Goal: Information Seeking & Learning: Learn about a topic

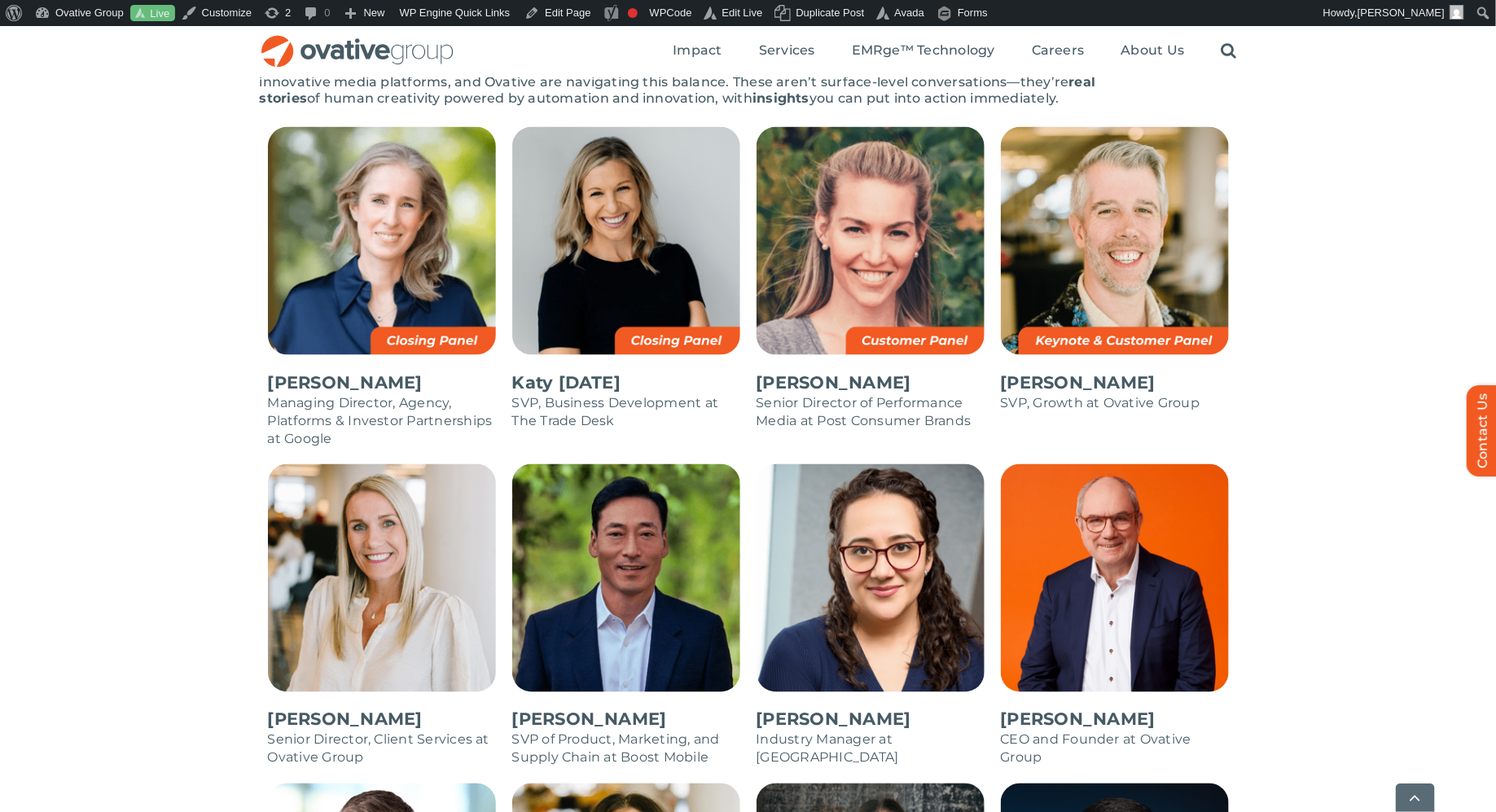
scroll to position [1040, 0]
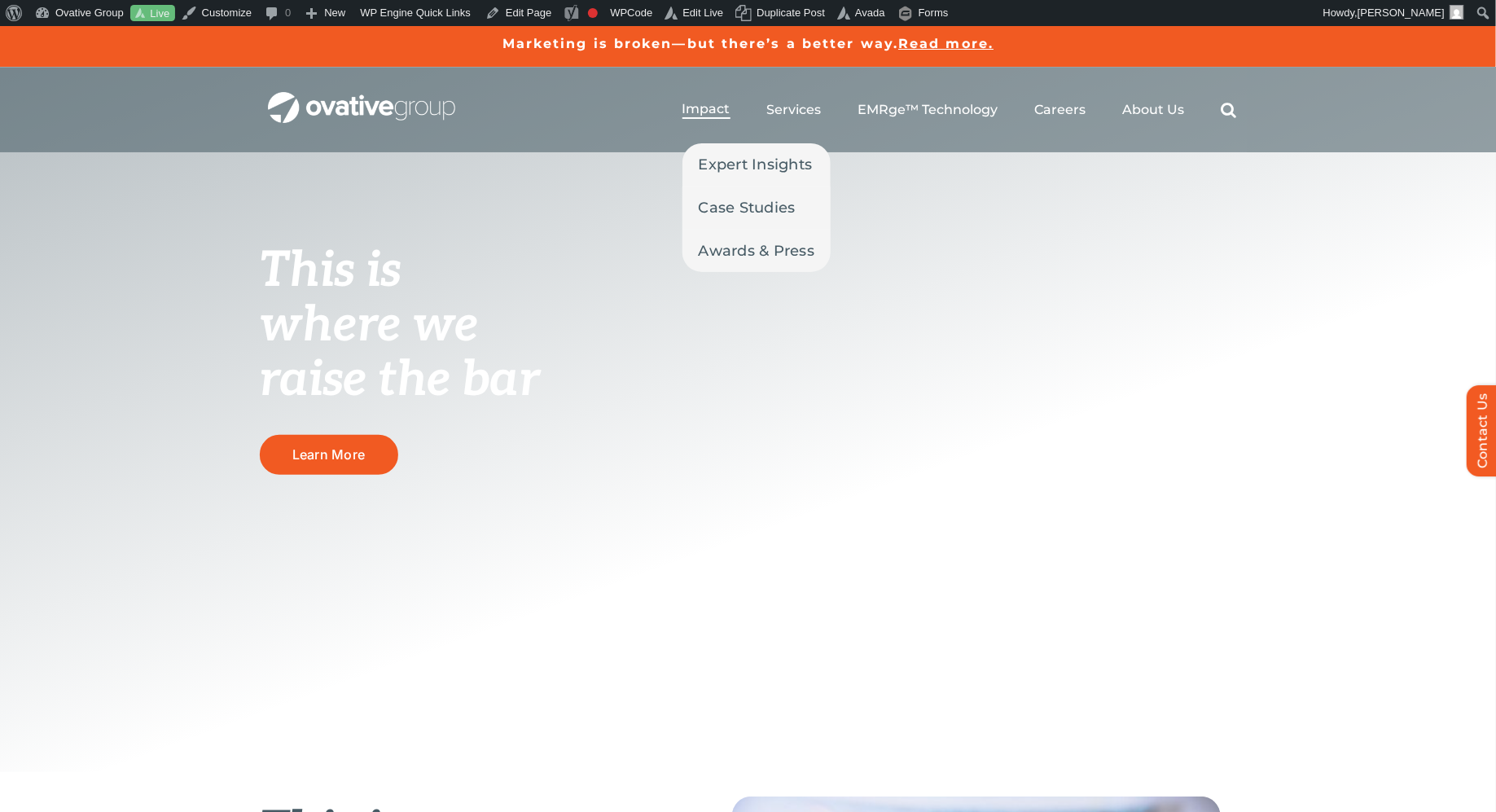
click at [698, 113] on span "Impact" at bounding box center [706, 109] width 48 height 17
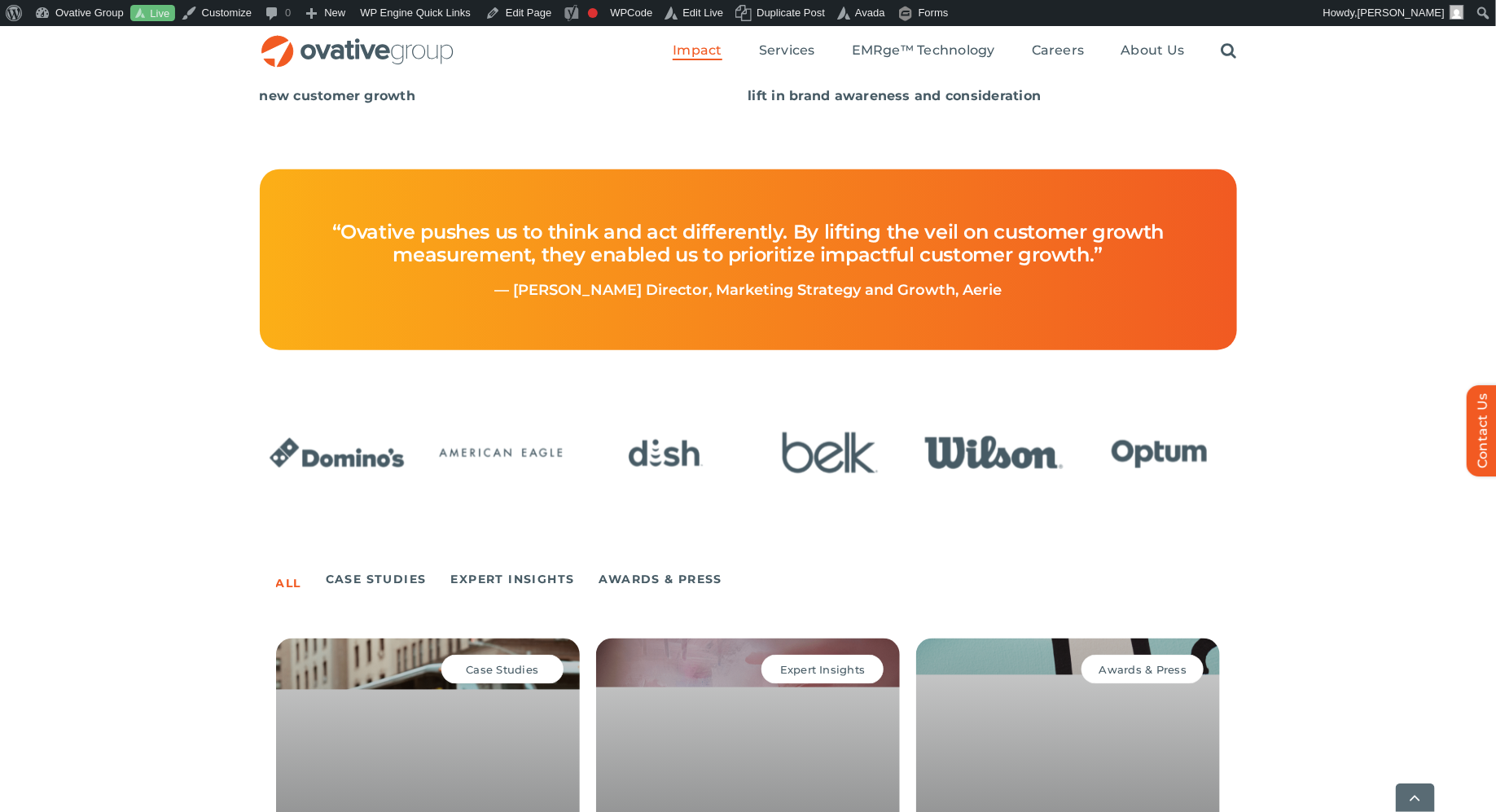
scroll to position [994, 0]
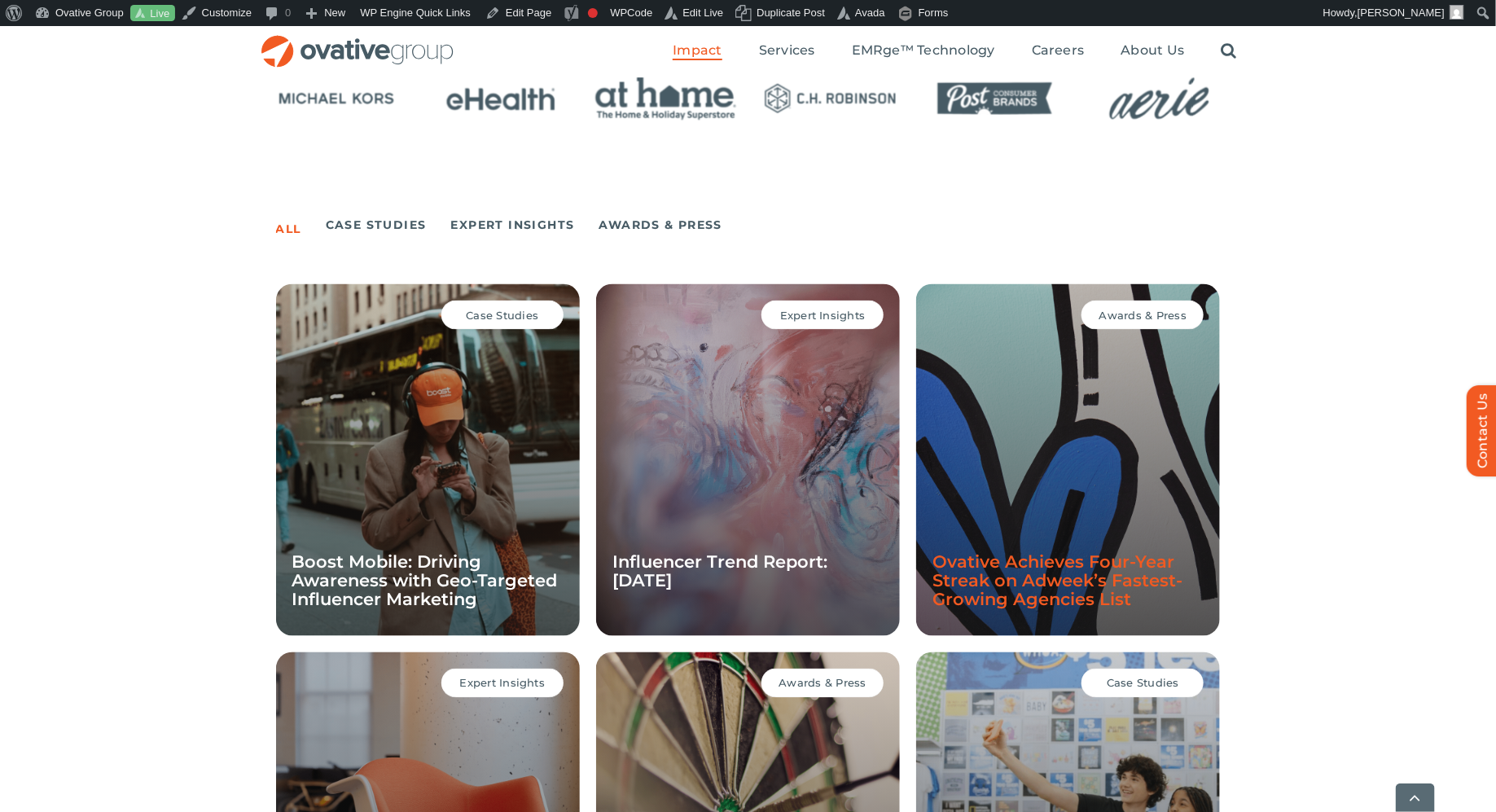
click at [970, 582] on link "Ovative Achieves Four-Year Streak on Adweek’s Fastest-Growing Agencies List" at bounding box center [1057, 580] width 250 height 57
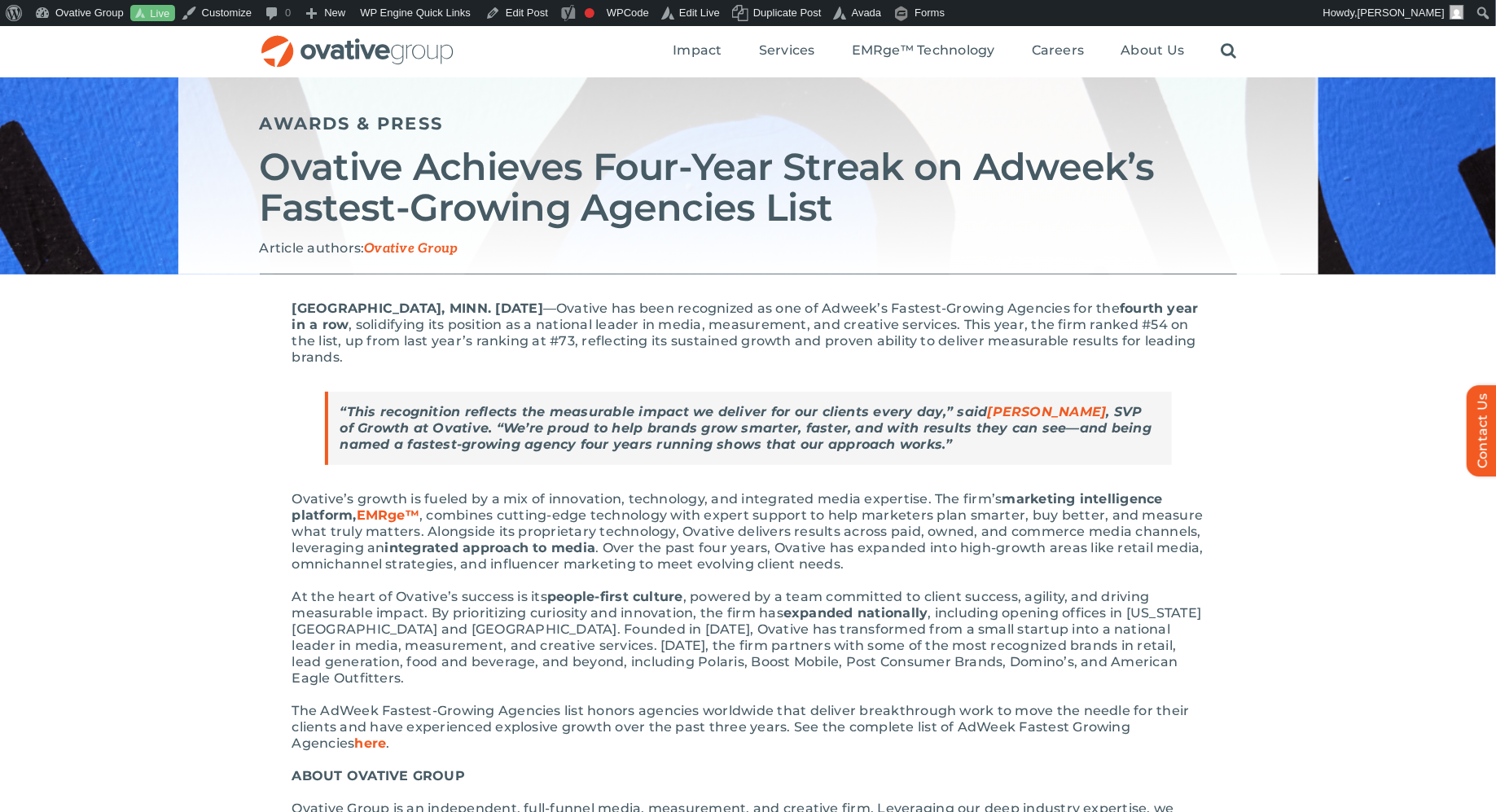
scroll to position [138, 0]
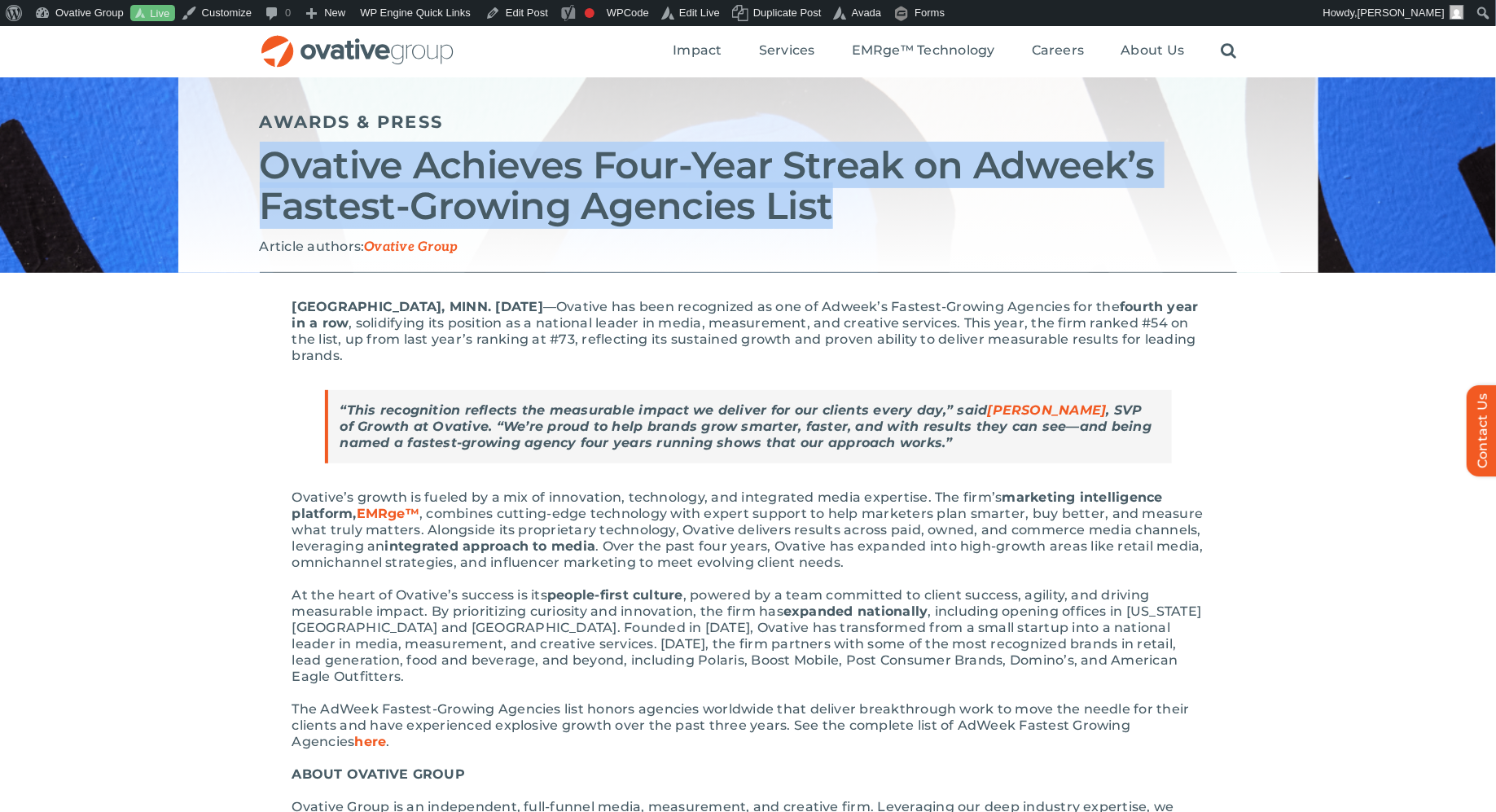
drag, startPoint x: 832, startPoint y: 212, endPoint x: 273, endPoint y: 146, distance: 562.9
click at [273, 146] on h2 "Ovative Achieves Four-Year Streak on Adweek’s Fastest-Growing Agencies List" at bounding box center [748, 186] width 977 height 82
copy h2 "Ovative Achieves Four-Year Streak on Adweek’s Fastest-Growing Agencies List"
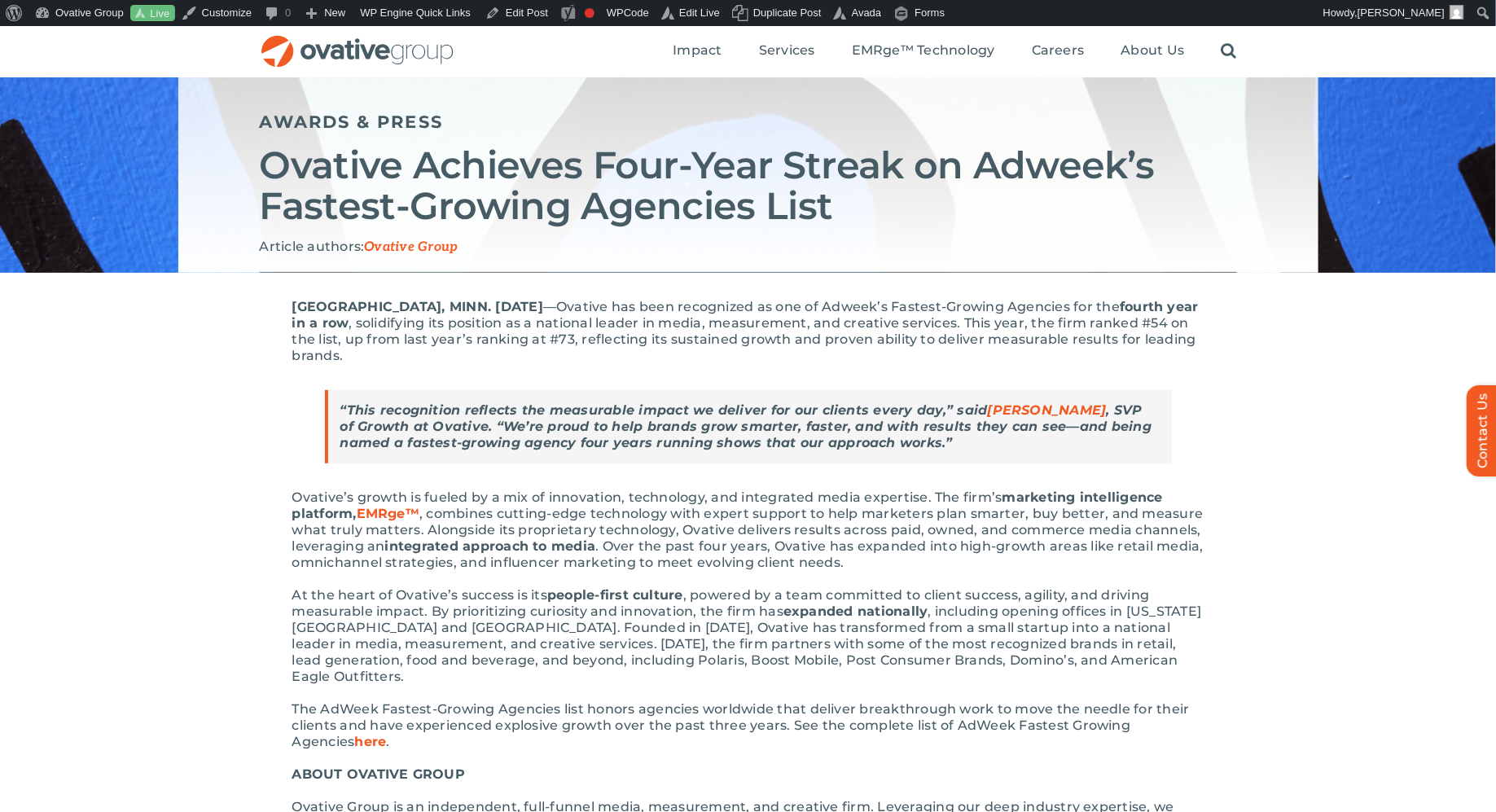
click at [681, 374] on div "MINNEAPOLIS, MINN. September 10th, 2025 — Ovative has been recognized as one of…" at bounding box center [748, 646] width 912 height 696
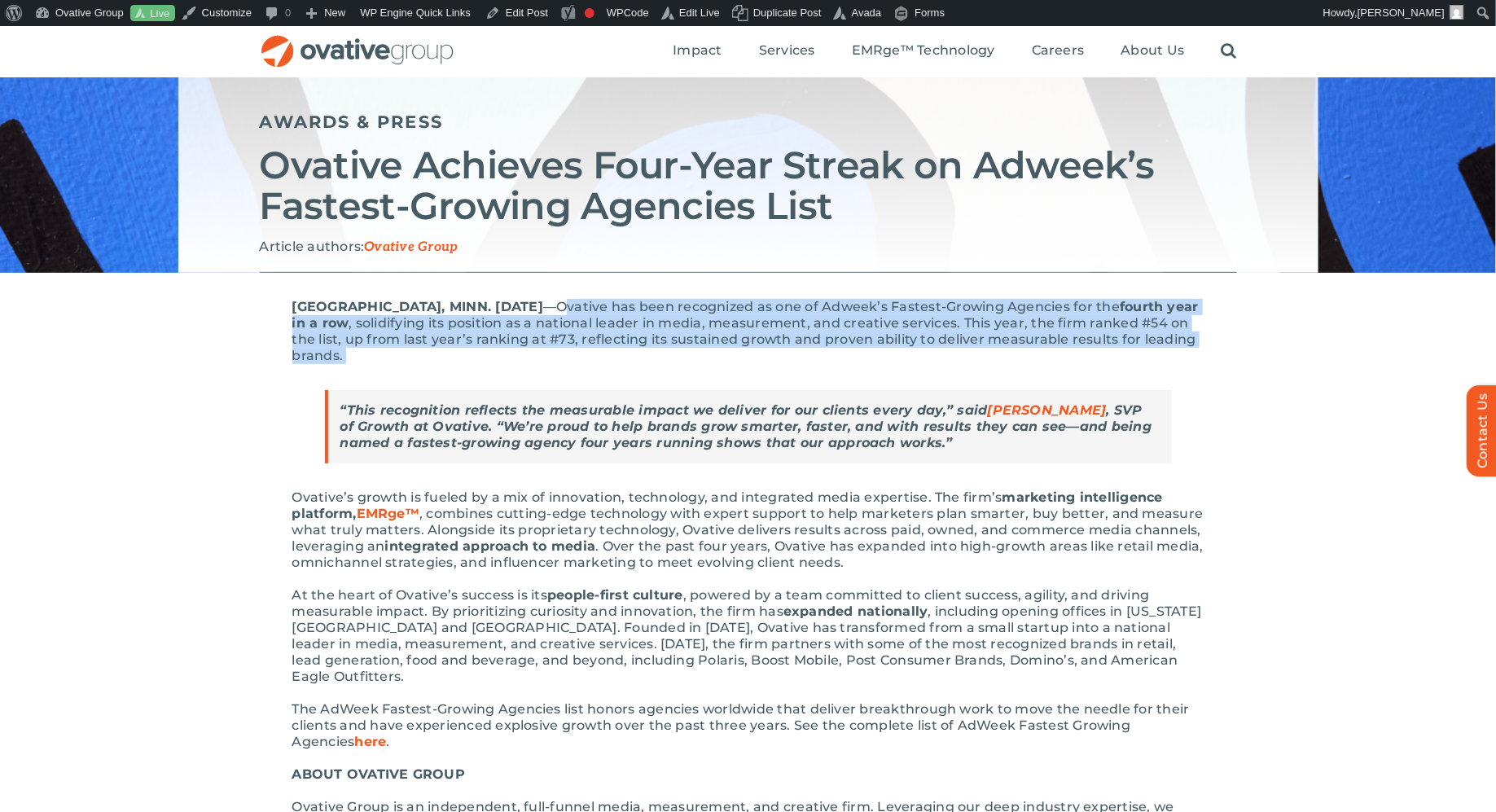
drag, startPoint x: 658, startPoint y: 357, endPoint x: 617, endPoint y: 308, distance: 63.9
click at [617, 308] on p "MINNEAPOLIS, MINN. September 10th, 2025 — Ovative has been recognized as one of…" at bounding box center [748, 331] width 912 height 65
copy p "Ovative has been recognized as one of Adweek’s Fastest-Growing Agencies for the…"
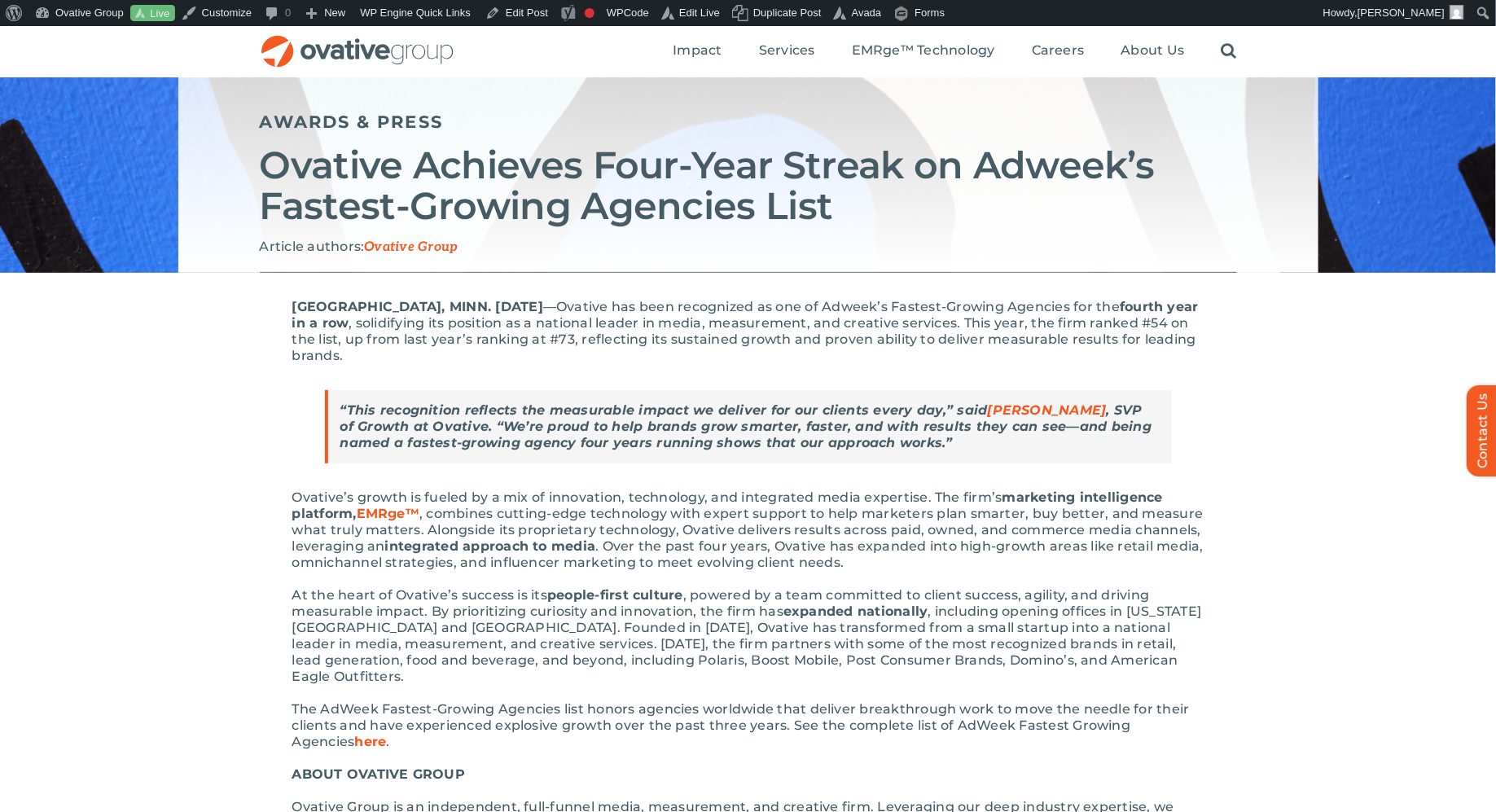
click at [934, 425] on strong "“This recognition reflects the measurable impact we deliver for our clients eve…" at bounding box center [746, 426] width 812 height 48
drag, startPoint x: 968, startPoint y: 440, endPoint x: 327, endPoint y: 413, distance: 641.6
click at [327, 413] on blockquote "“This recognition reflects the measurable impact we deliver for our clients eve…" at bounding box center [748, 427] width 847 height 73
copy strong "“This recognition reflects the measurable impact we deliver for our clients eve…"
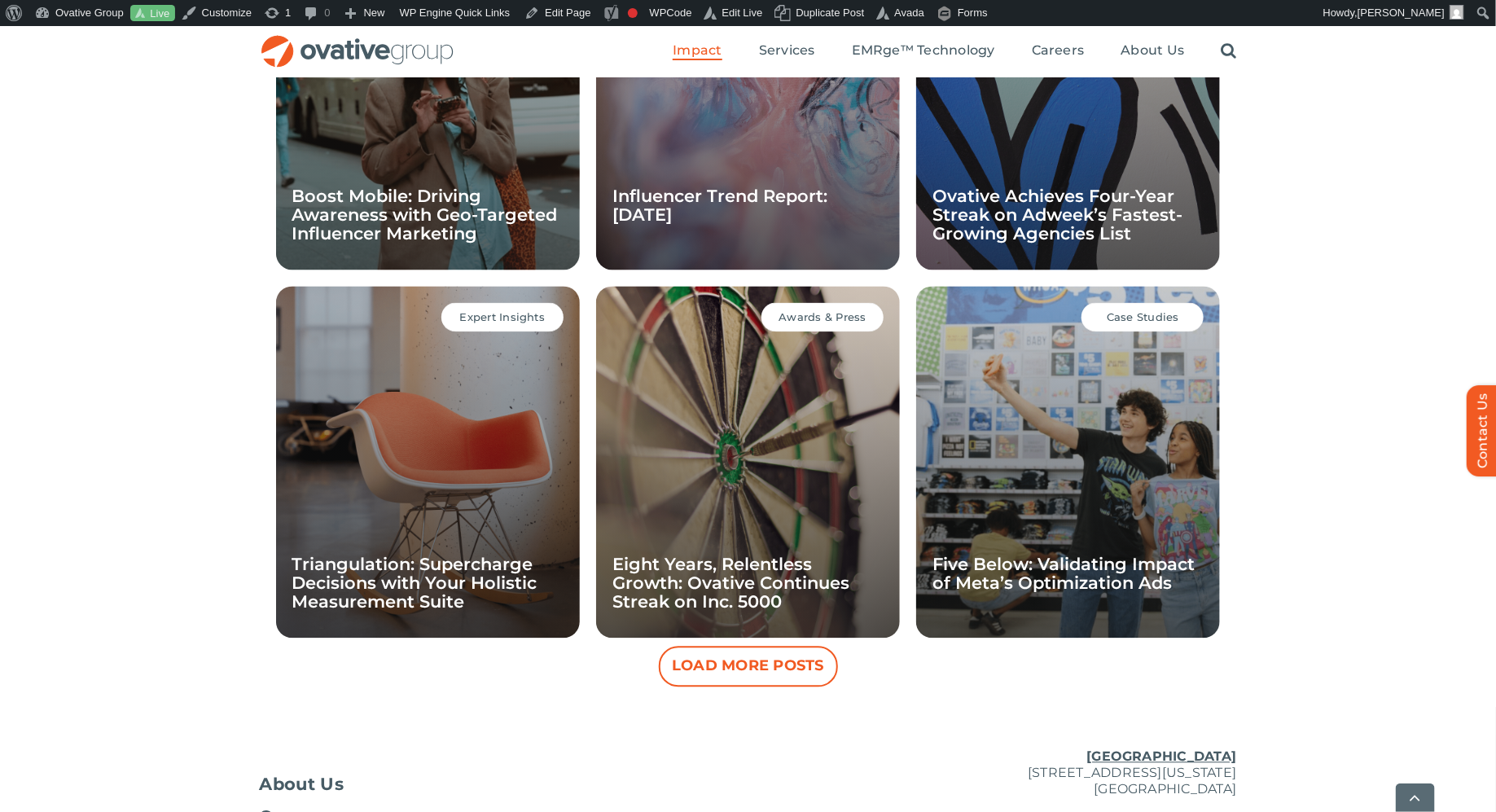
scroll to position [1365, 0]
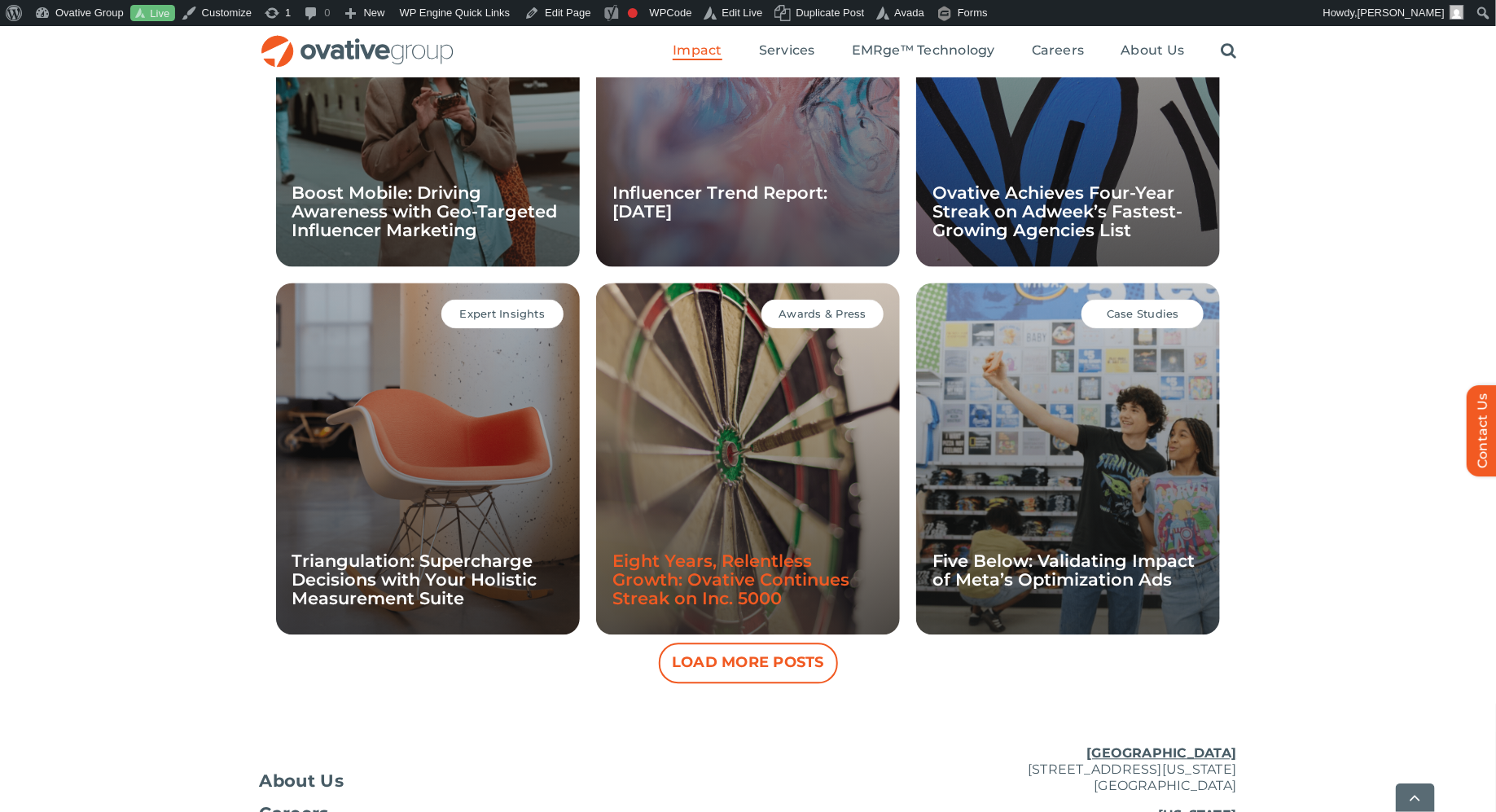
click at [661, 588] on link "Eight Years, Relentless Growth: Ovative Continues Streak on Inc. 5000" at bounding box center [731, 579] width 237 height 57
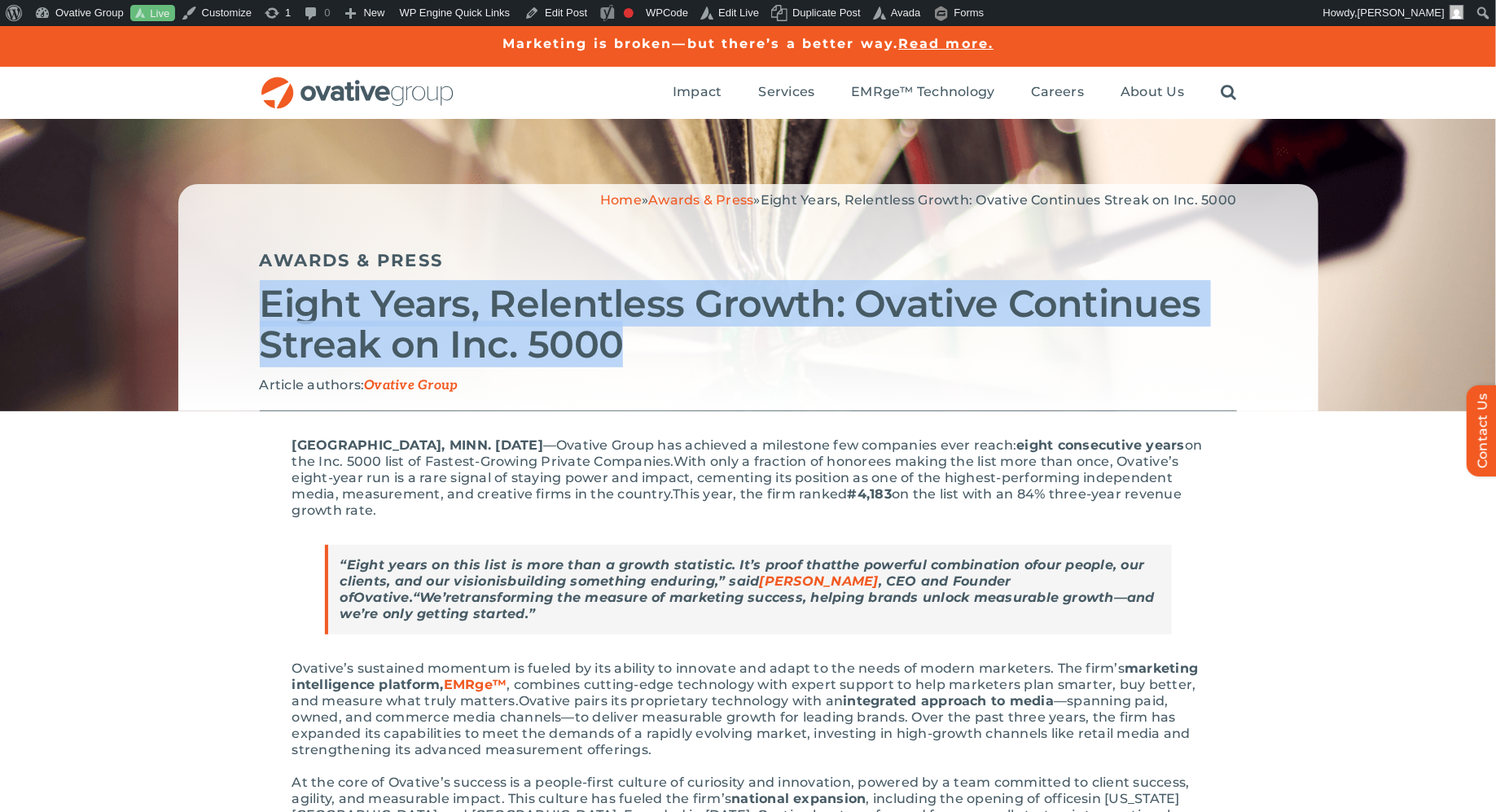
drag, startPoint x: 604, startPoint y: 334, endPoint x: 183, endPoint y: 319, distance: 421.3
click at [183, 319] on div "Home » Awards & Press » Eight Years, Relentless Growth: Ovative Continues Strea…" at bounding box center [748, 297] width 1140 height 227
copy h2 "Eight Years, Relentless Growth: Ovative Continues Streak on Inc. 5000"
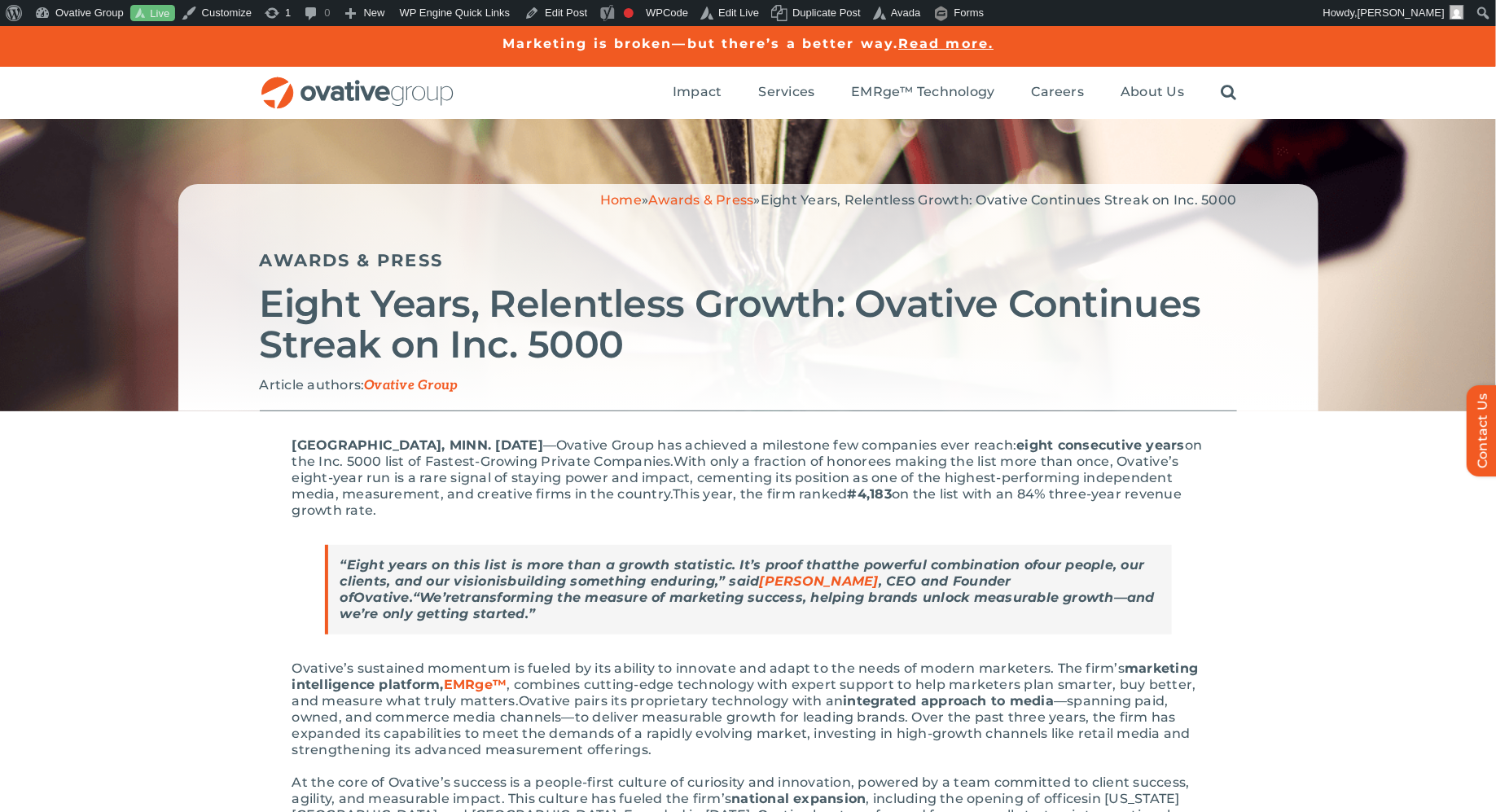
click at [492, 517] on p "MINNEAPOLIS, MINN. August 12th, 2025 —Ovative Group has achieved a milestone fe…" at bounding box center [748, 478] width 912 height 82
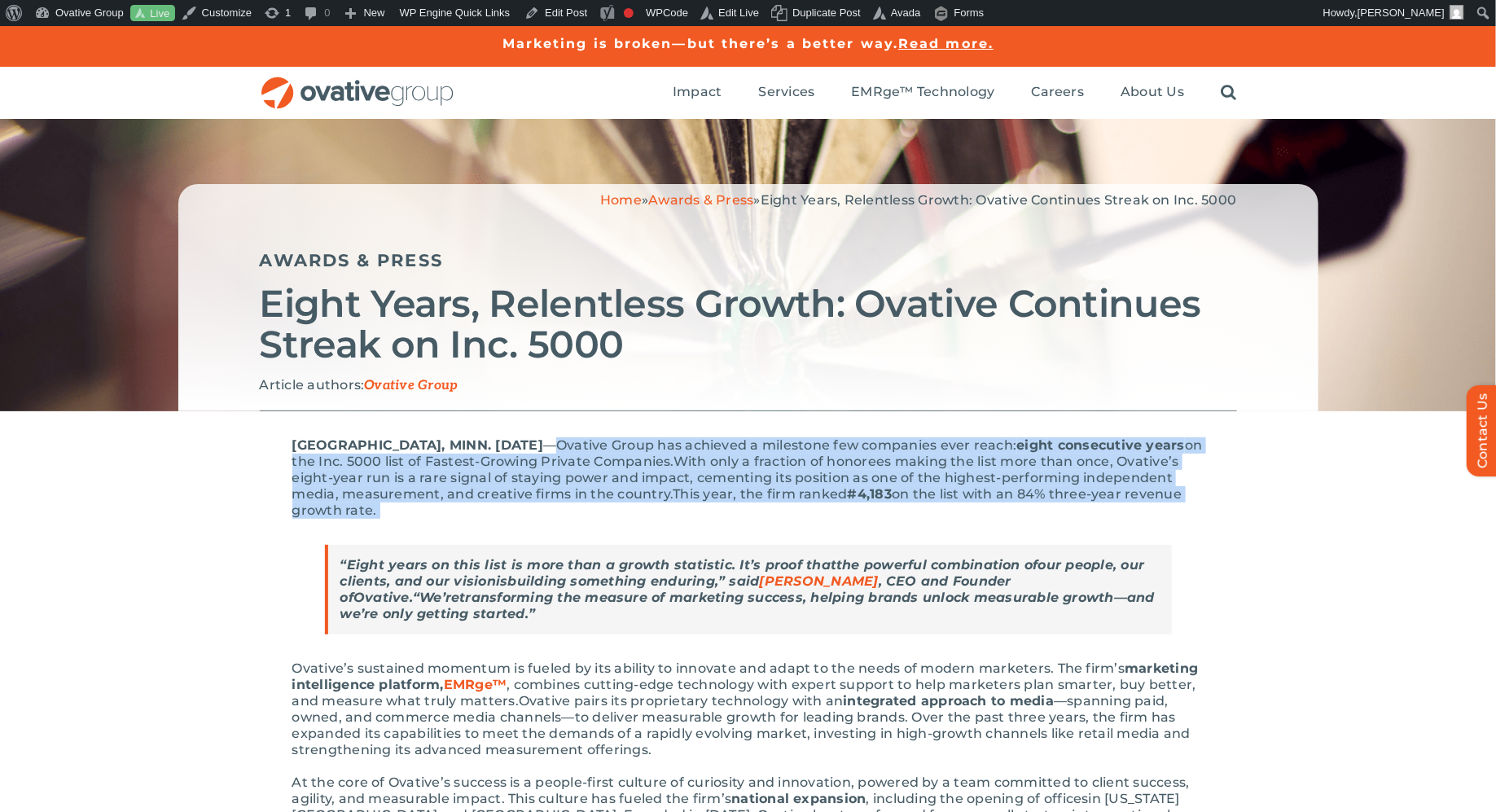
drag, startPoint x: 501, startPoint y: 508, endPoint x: 585, endPoint y: 446, distance: 104.4
click at [585, 446] on p "MINNEAPOLIS, MINN. August 12th, 2025 —Ovative Group has achieved a milestone fe…" at bounding box center [748, 478] width 912 height 82
copy p "Ovative Group has achieved a milestone few companies ever reach: eight consecut…"
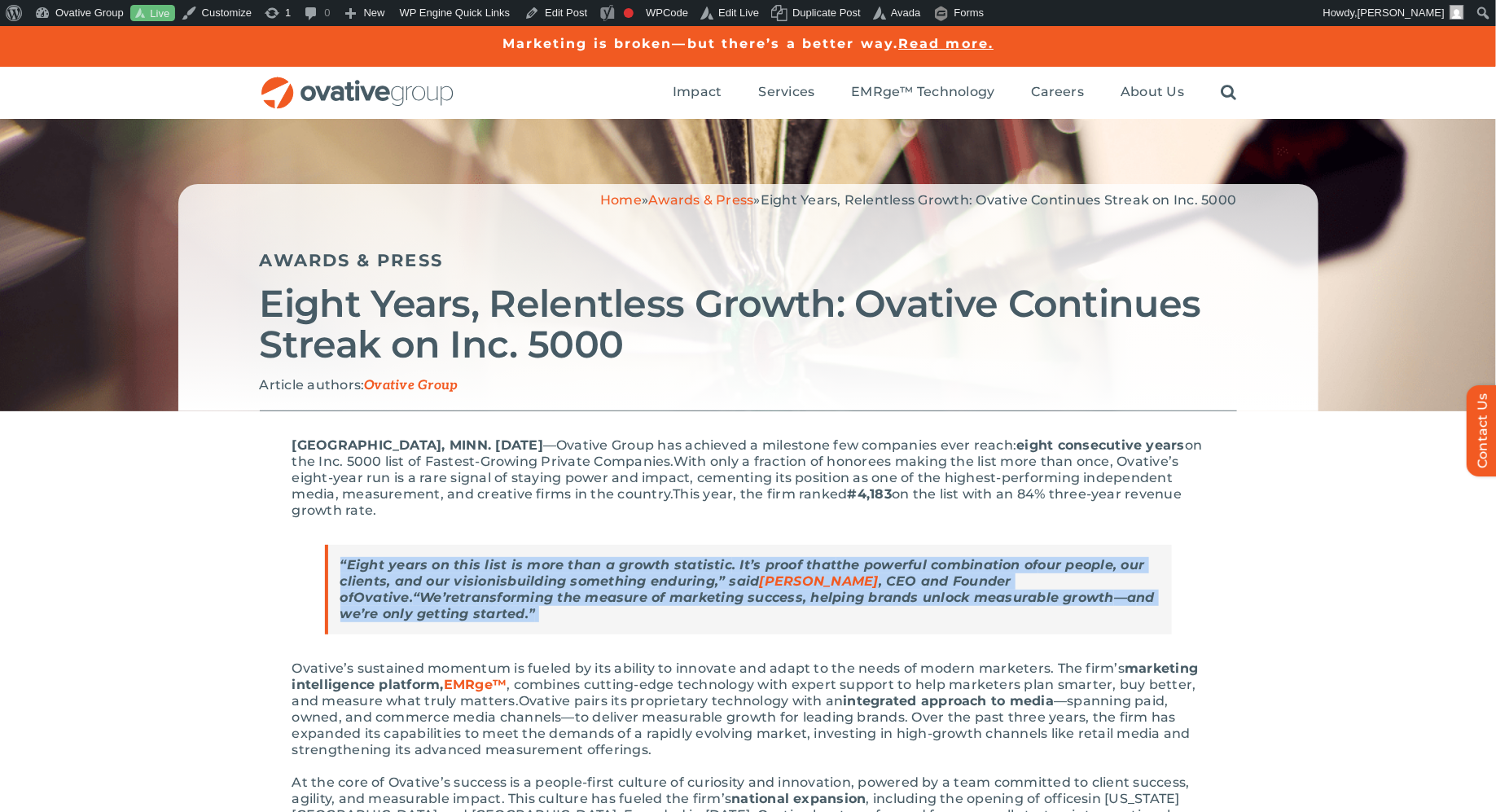
drag, startPoint x: 458, startPoint y: 613, endPoint x: 336, endPoint y: 570, distance: 129.4
click at [336, 570] on blockquote "“Eight years on this list is more than a growth statistic . I t’s proof that th…" at bounding box center [748, 590] width 847 height 90
copy strong "“Eight years on this list is more than a growth statistic . I t’s proof that th…"
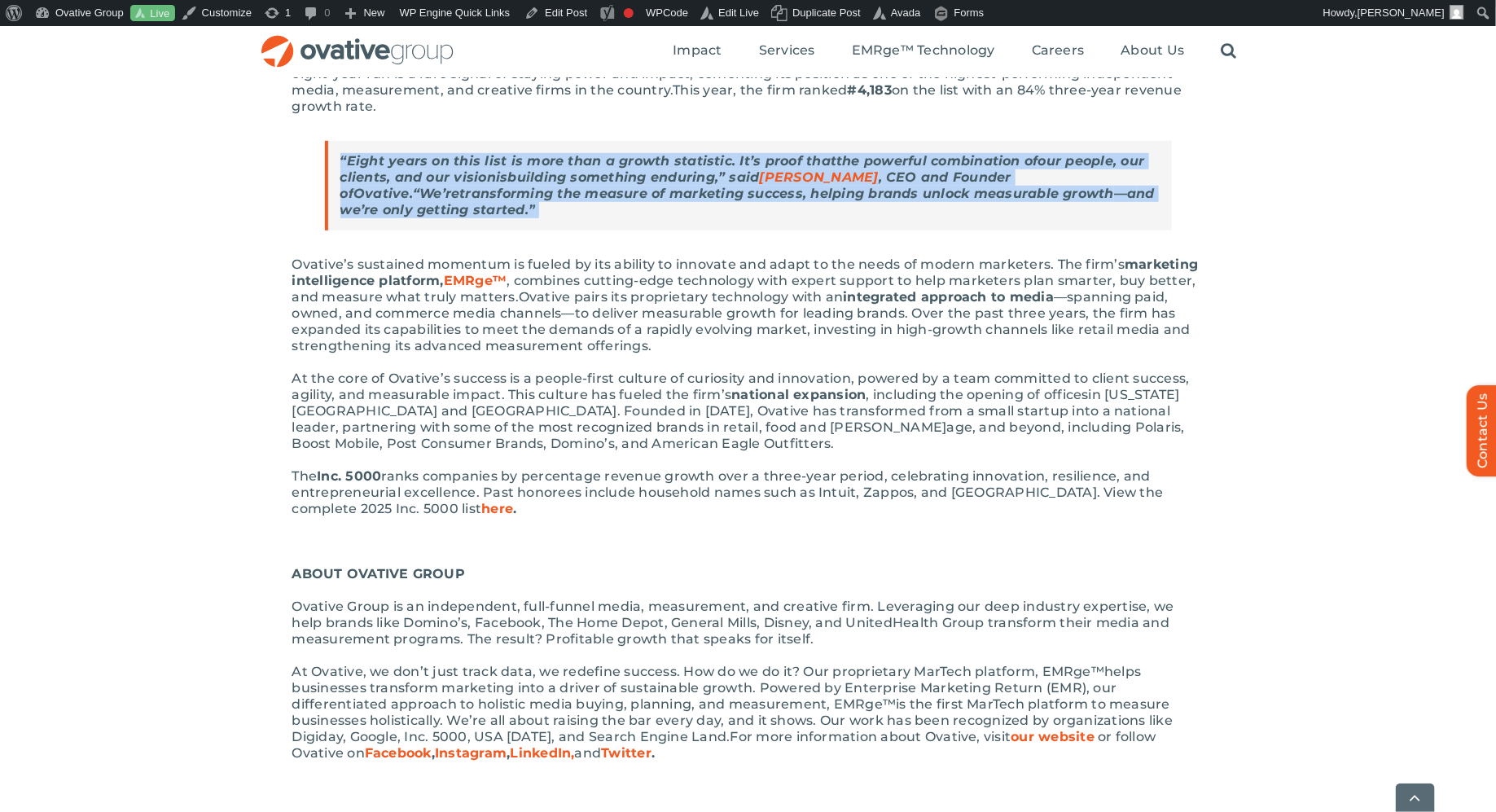
scroll to position [405, 0]
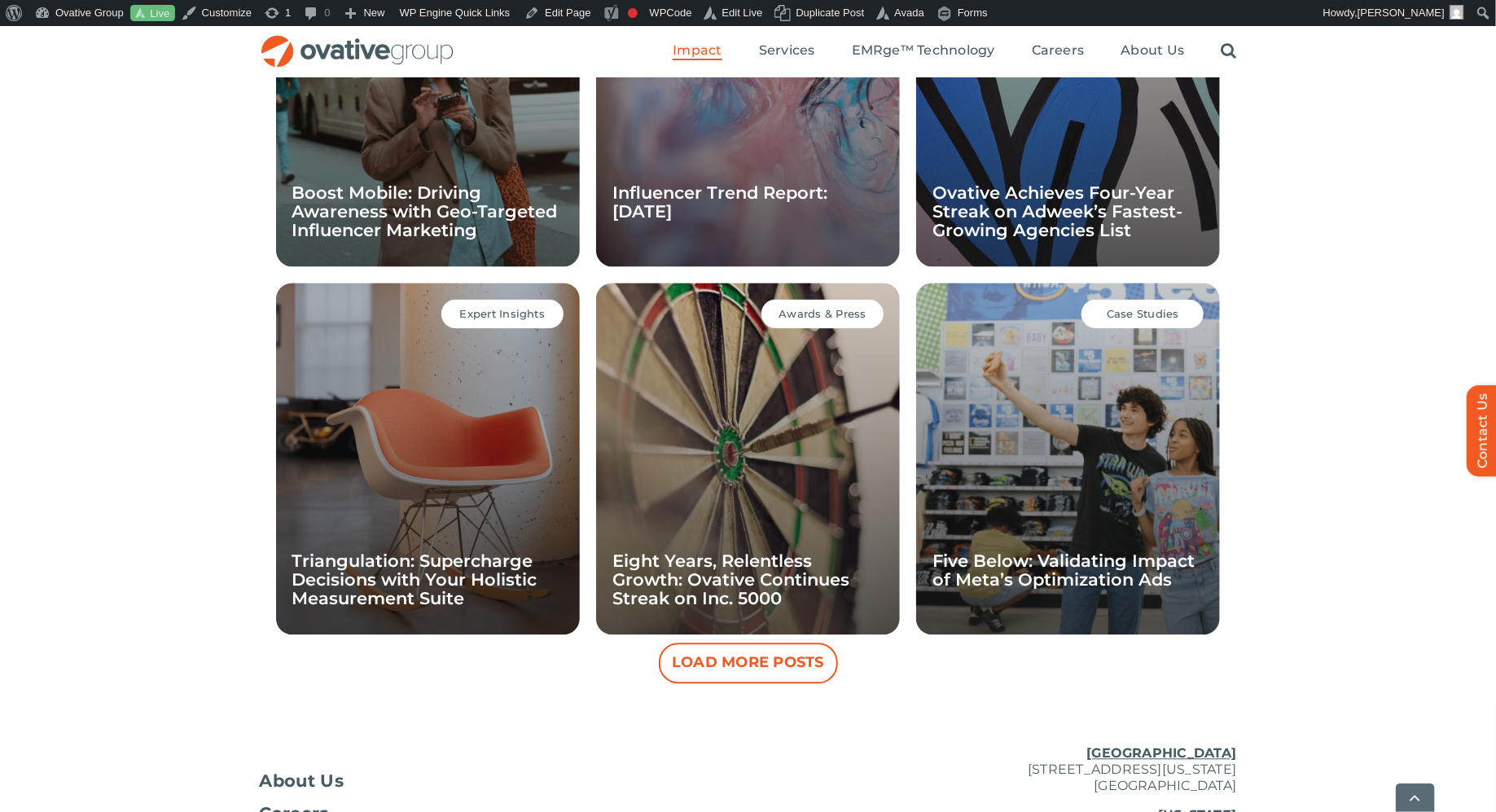
click at [691, 678] on button "Load More Posts" at bounding box center [748, 663] width 179 height 41
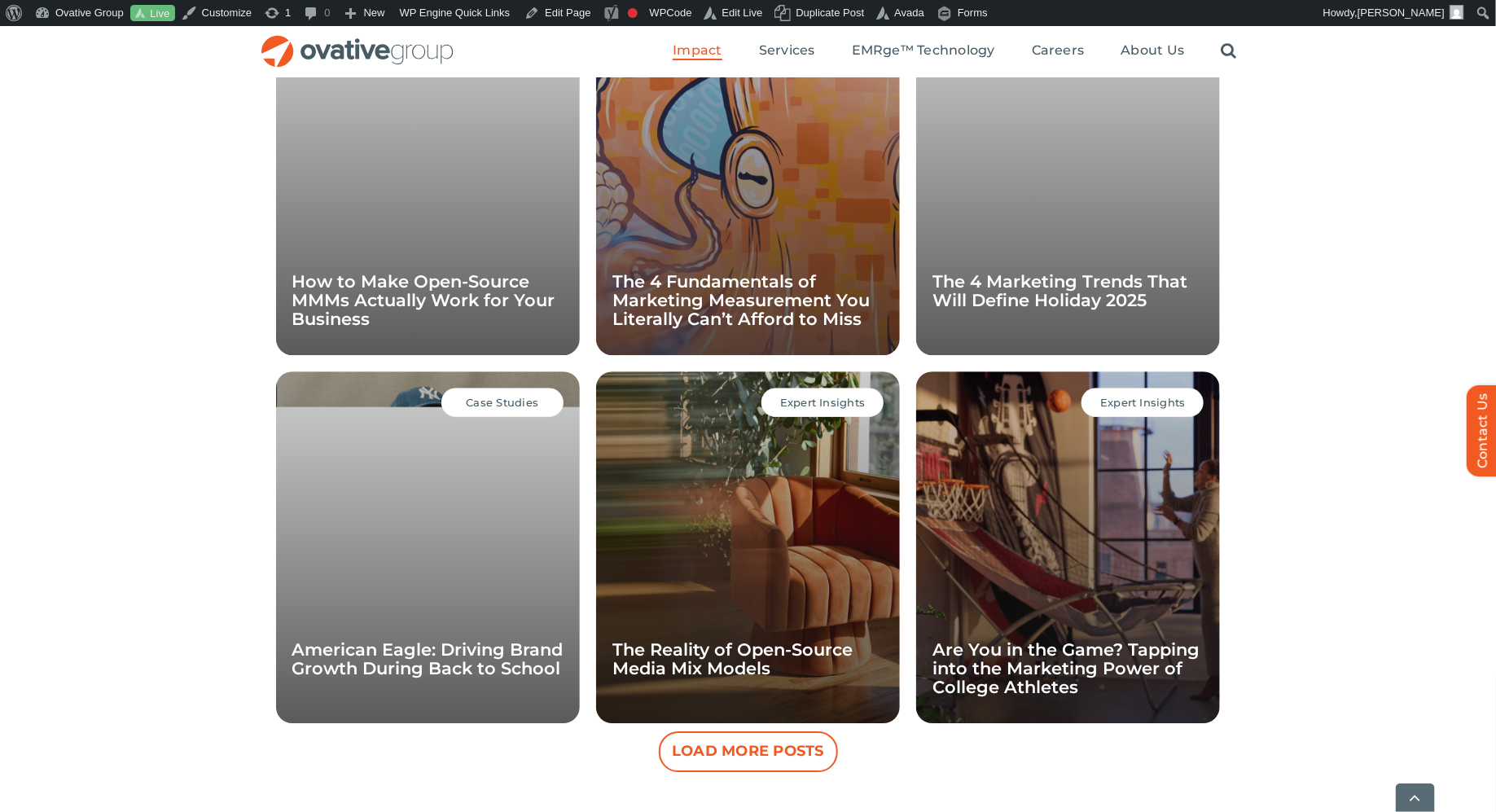
scroll to position [2018, 0]
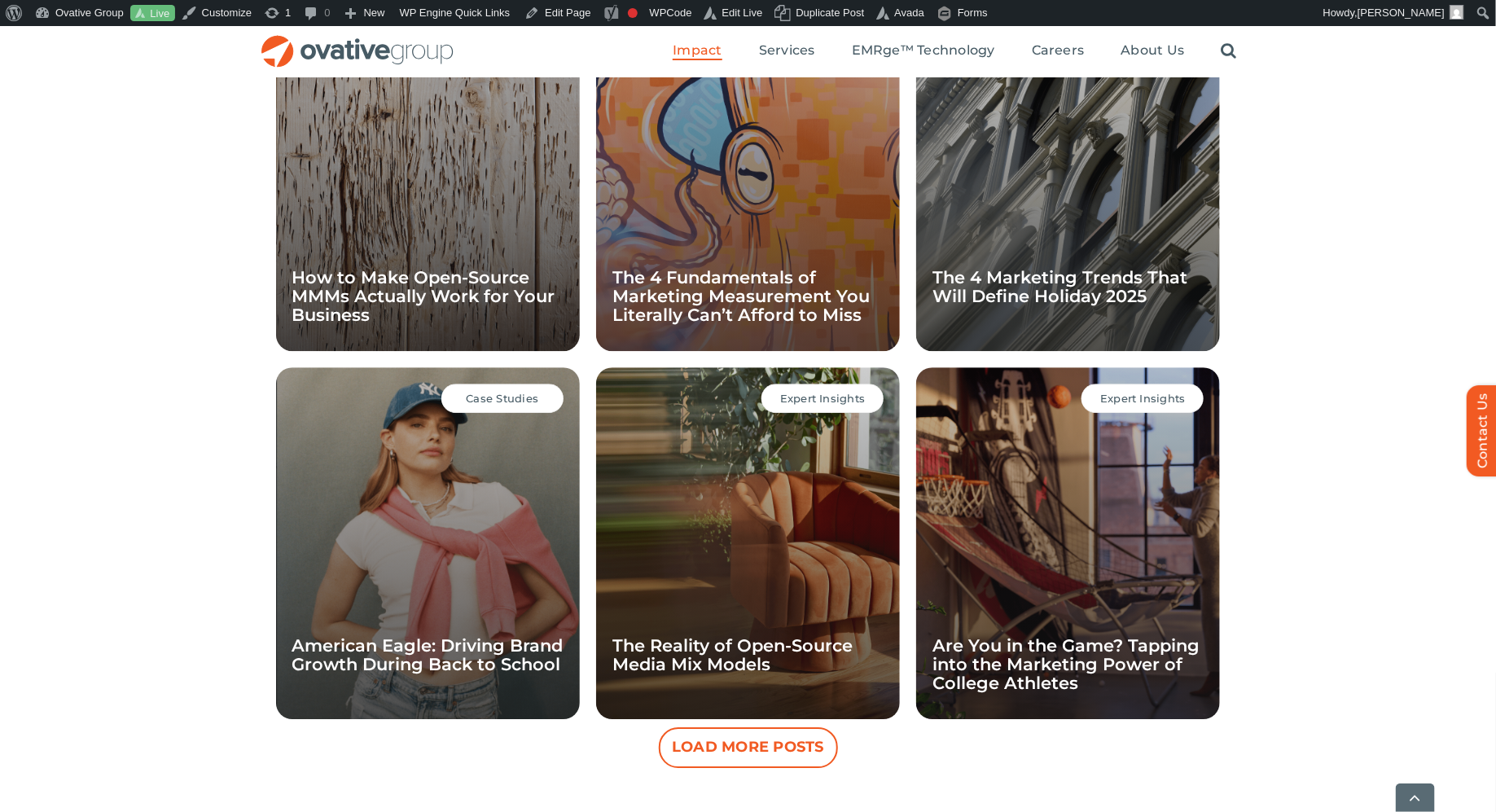
click at [704, 755] on button "Load More Posts" at bounding box center [748, 747] width 179 height 41
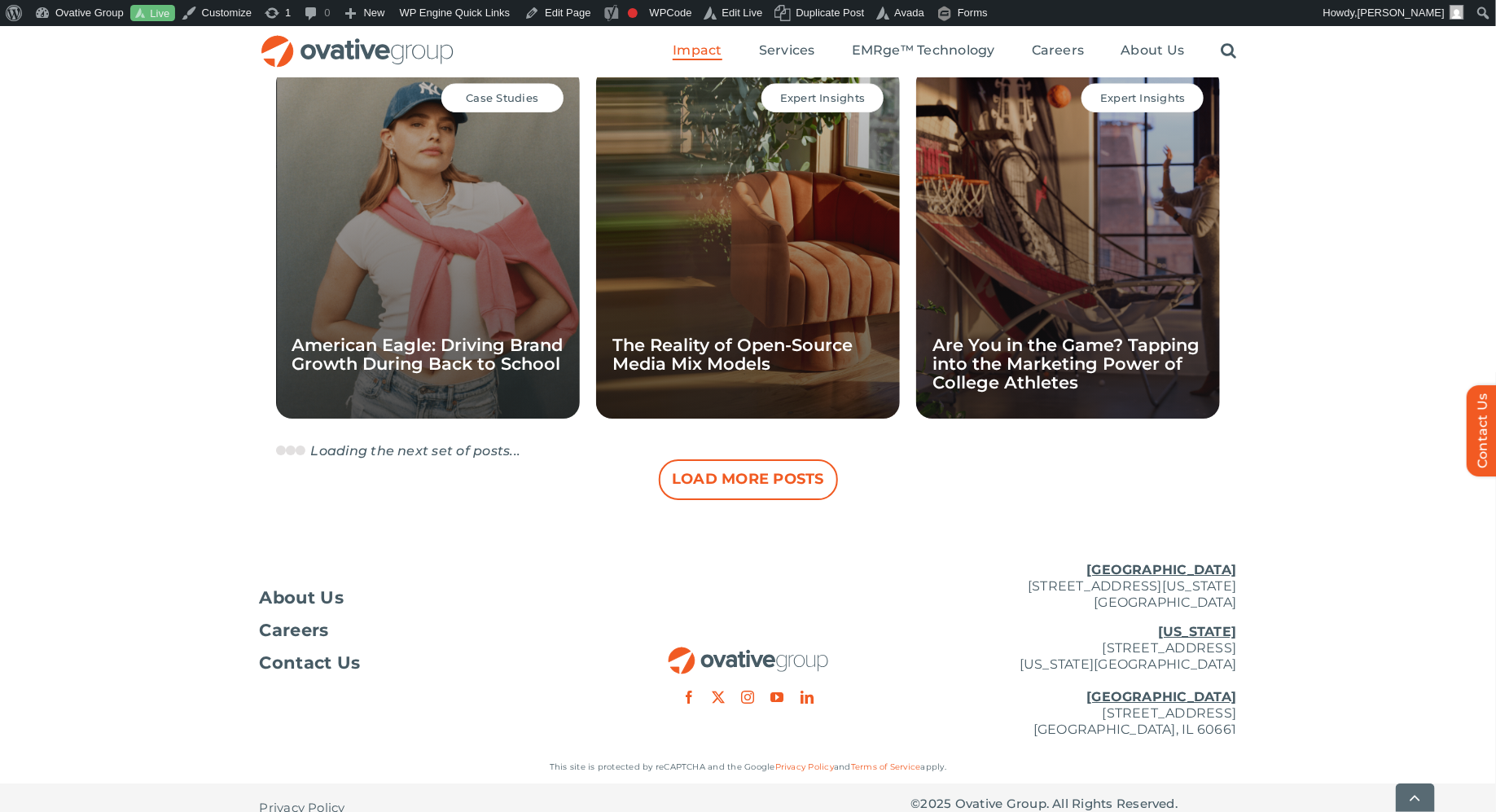
scroll to position [2326, 0]
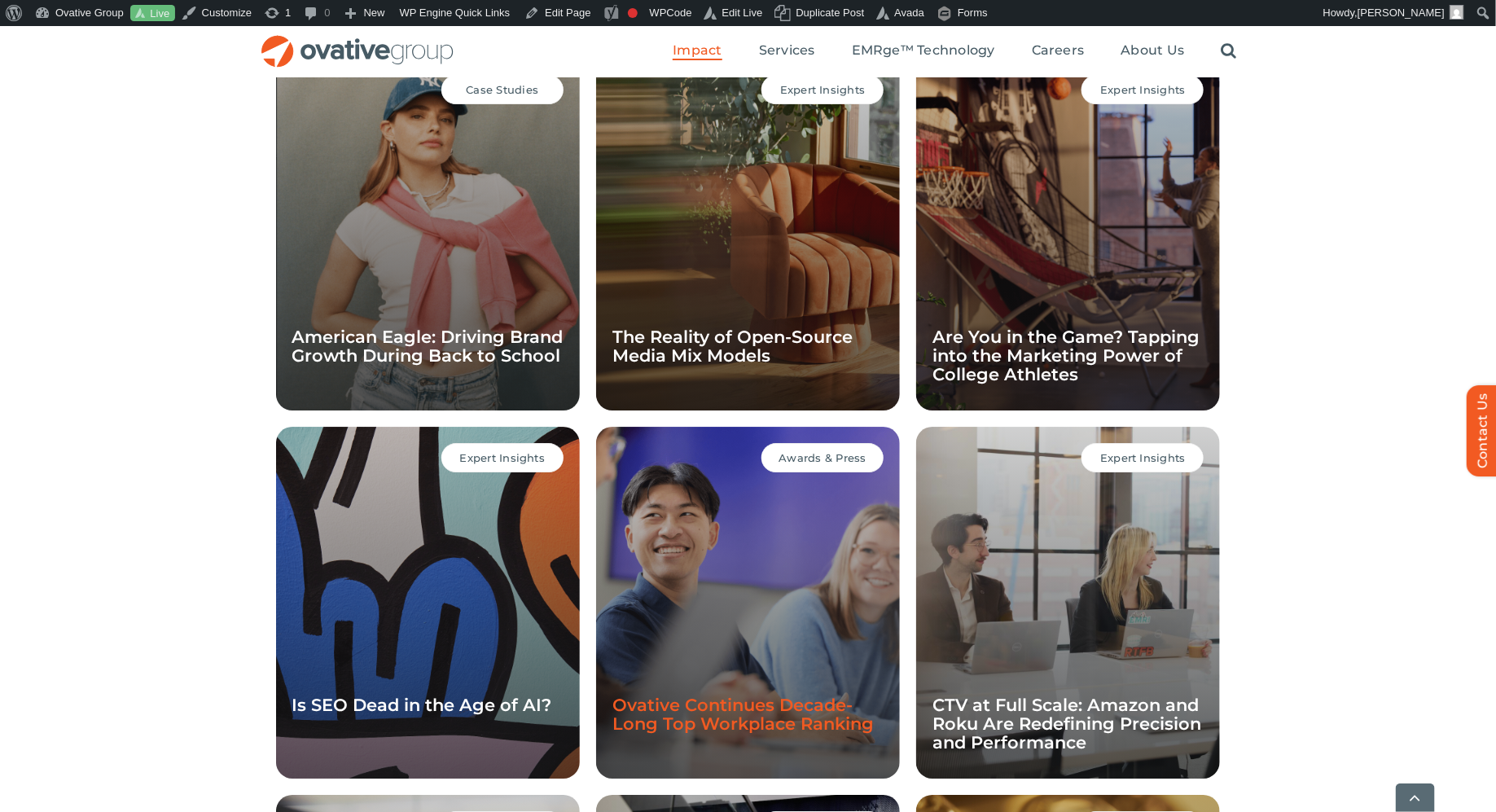
click at [713, 706] on link "Ovative Continues Decade-Long Top Workplace Ranking" at bounding box center [743, 714] width 261 height 39
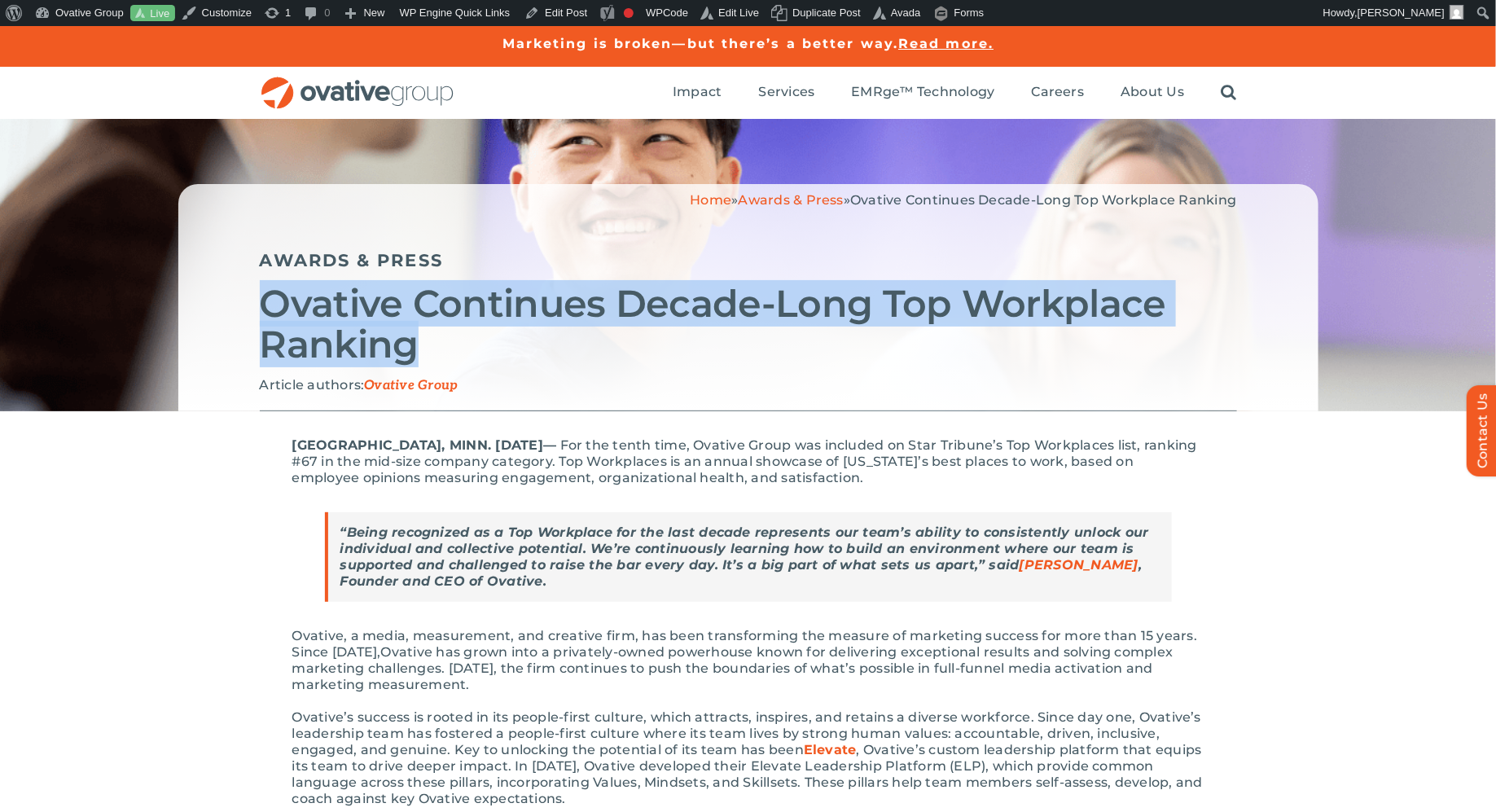
drag, startPoint x: 423, startPoint y: 355, endPoint x: 252, endPoint y: 319, distance: 174.7
click at [252, 319] on div "Home » Awards & Press » Ovative Continues Decade-Long Top Workplace Ranking Awa…" at bounding box center [748, 297] width 1140 height 227
copy h2 "Ovative Continues Decade-Long Top Workplace Ranking"
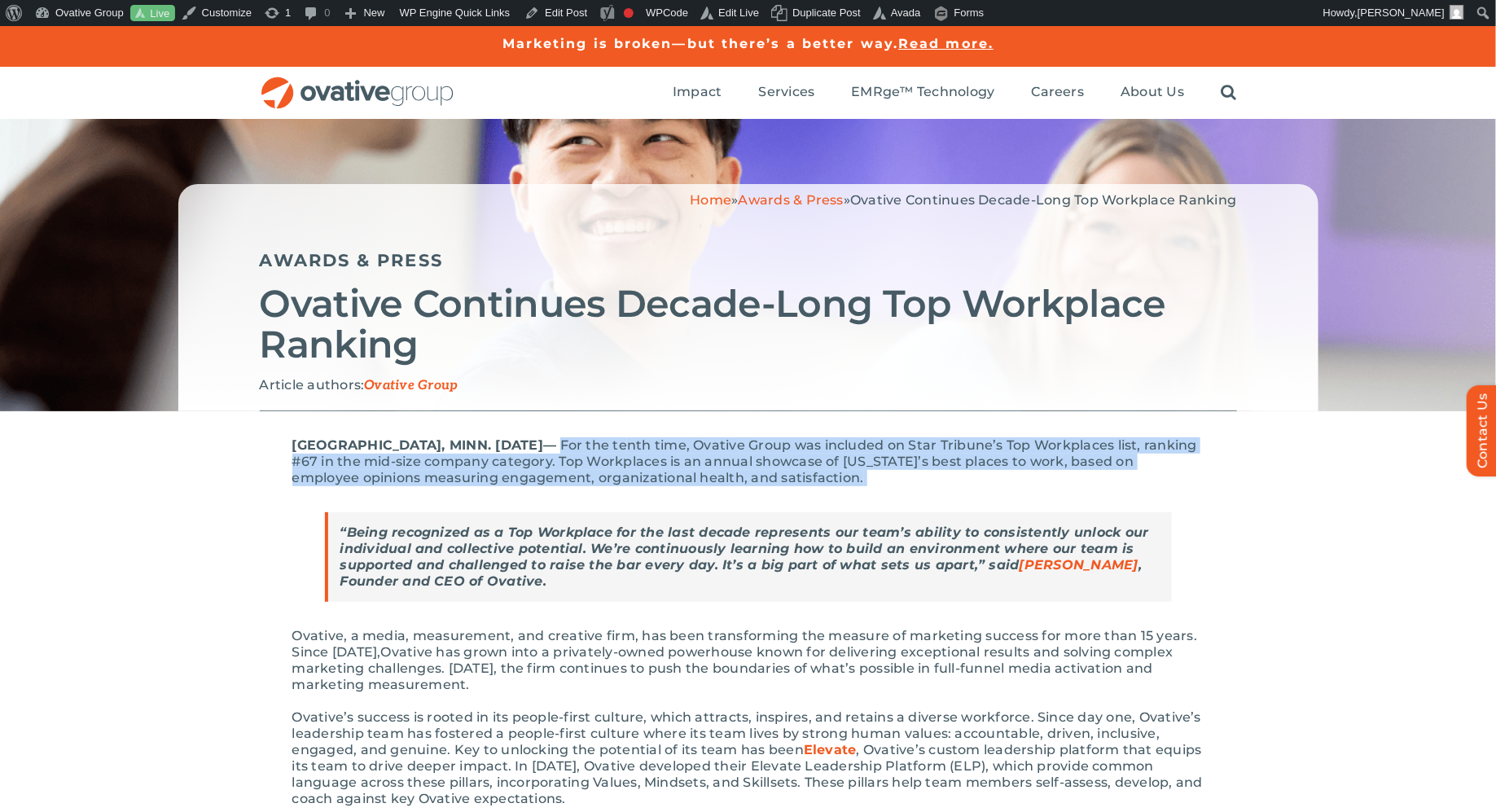
drag, startPoint x: 884, startPoint y: 472, endPoint x: 575, endPoint y: 443, distance: 310.4
click at [575, 443] on p "MINNEAPOLIS, MINN. June 16th, 2025 –– For the te nth time, Ovative Group was in…" at bounding box center [748, 461] width 912 height 49
copy p "For the te nth time, Ovative Group was included on Star Tribune’s Top Workplace…"
drag, startPoint x: 549, startPoint y: 579, endPoint x: 336, endPoint y: 532, distance: 218.1
click at [336, 532] on blockquote "“Being recognized as a Top Workplace for the last decade represents our team’s …" at bounding box center [748, 557] width 847 height 90
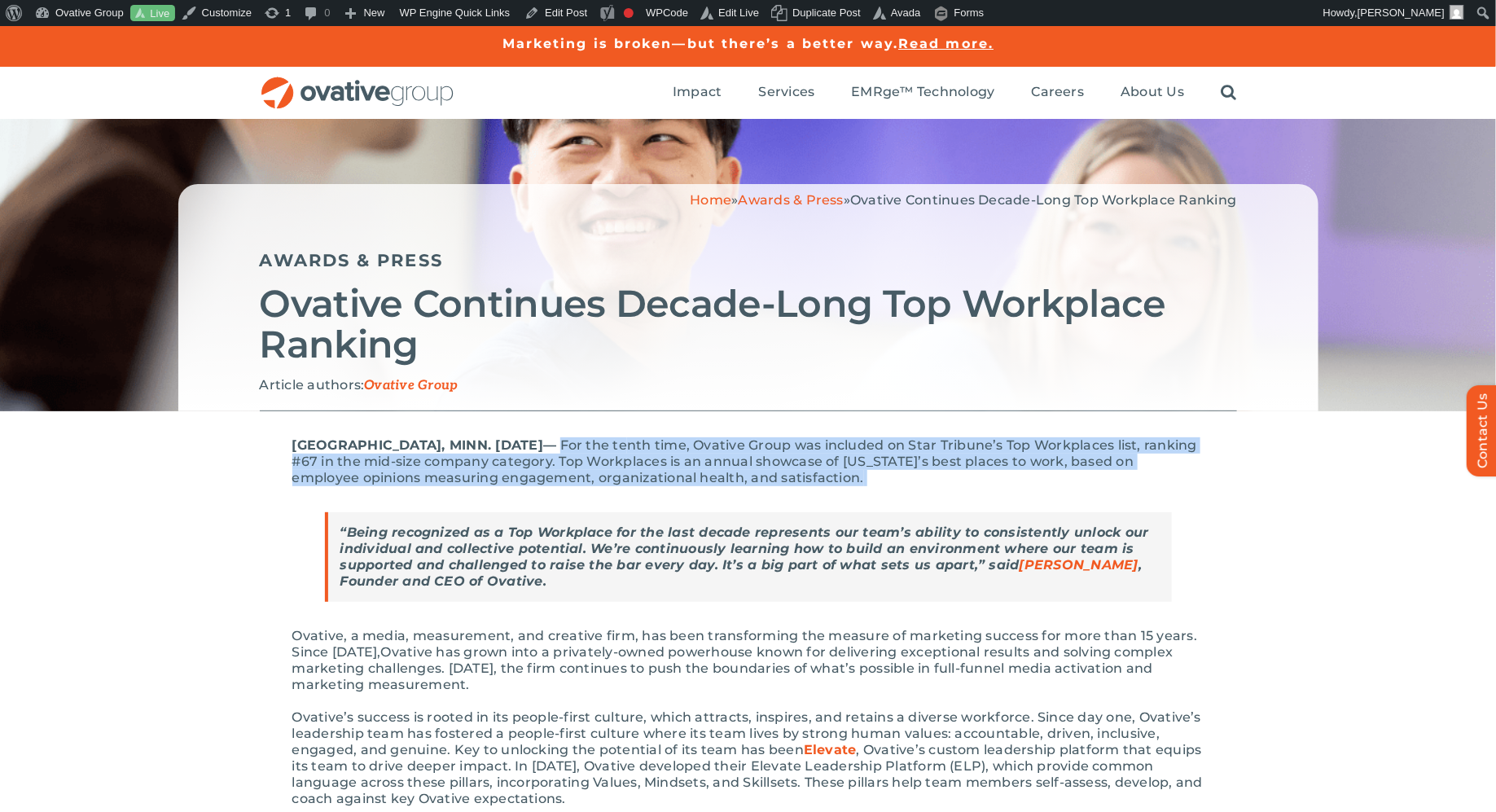
copy strong "“Being recognized as a Top Workplace for the last decade represents our team’s …"
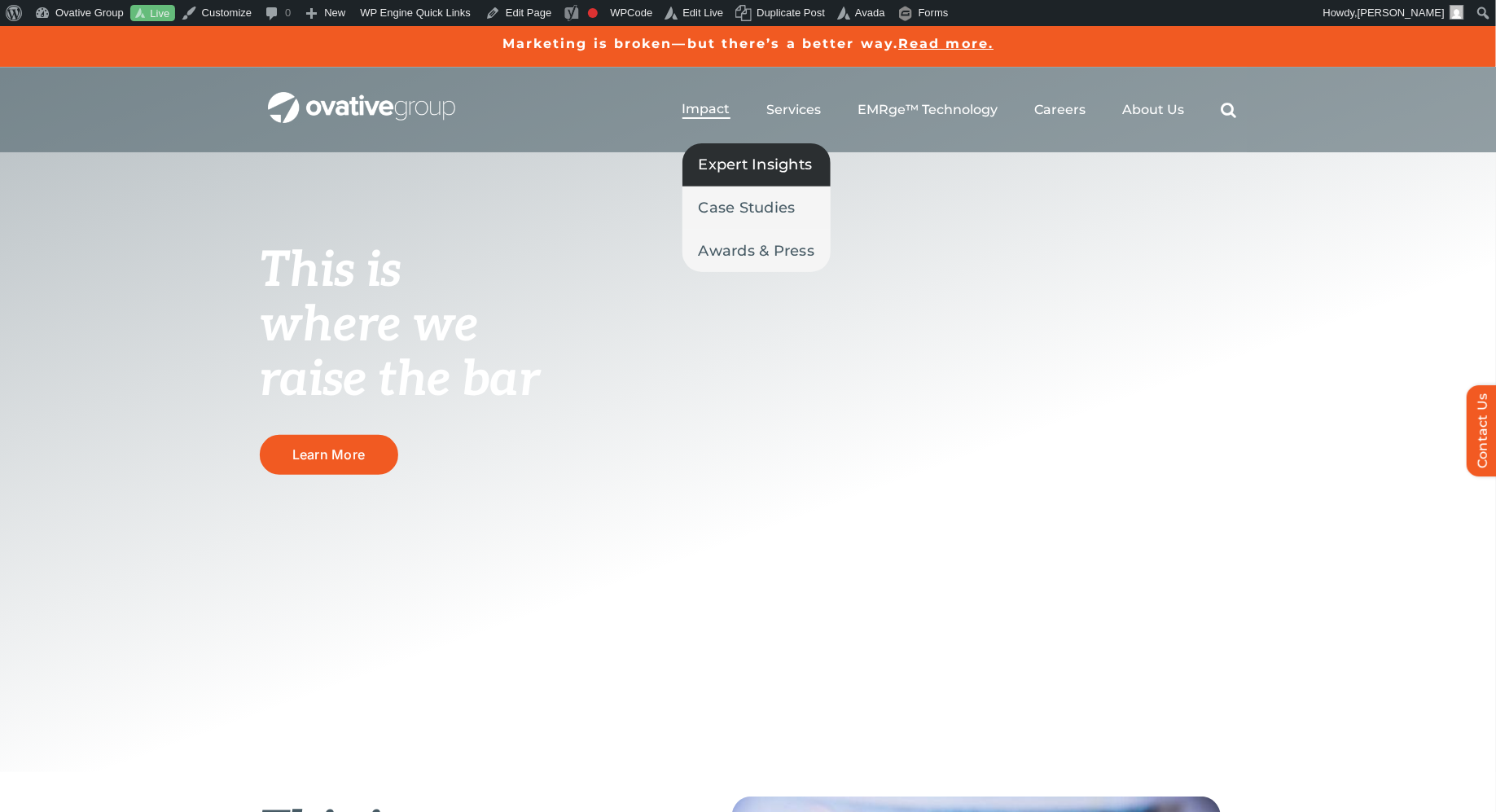
click at [716, 166] on span "Expert Insights" at bounding box center [755, 164] width 114 height 22
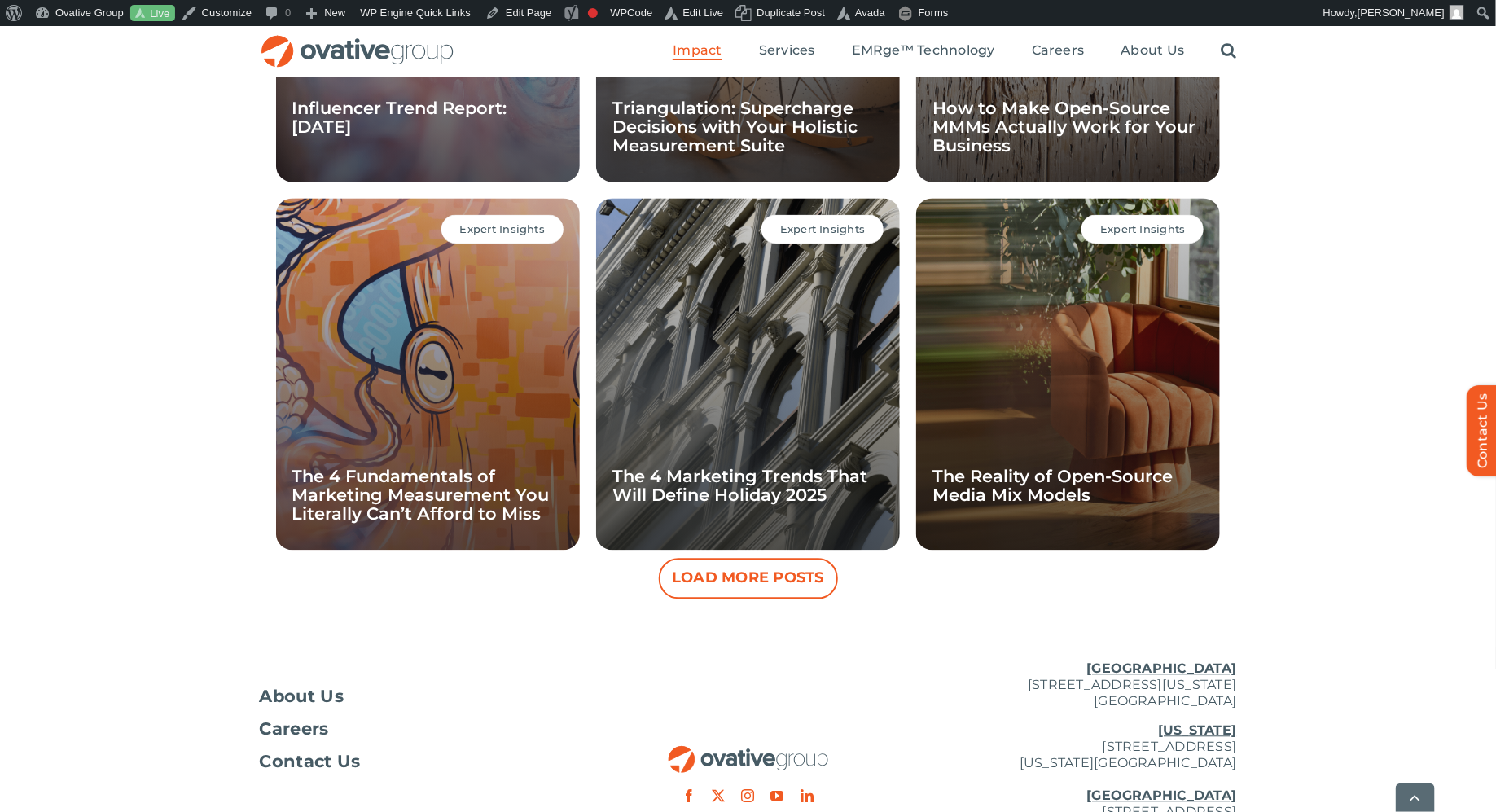
scroll to position [1519, 0]
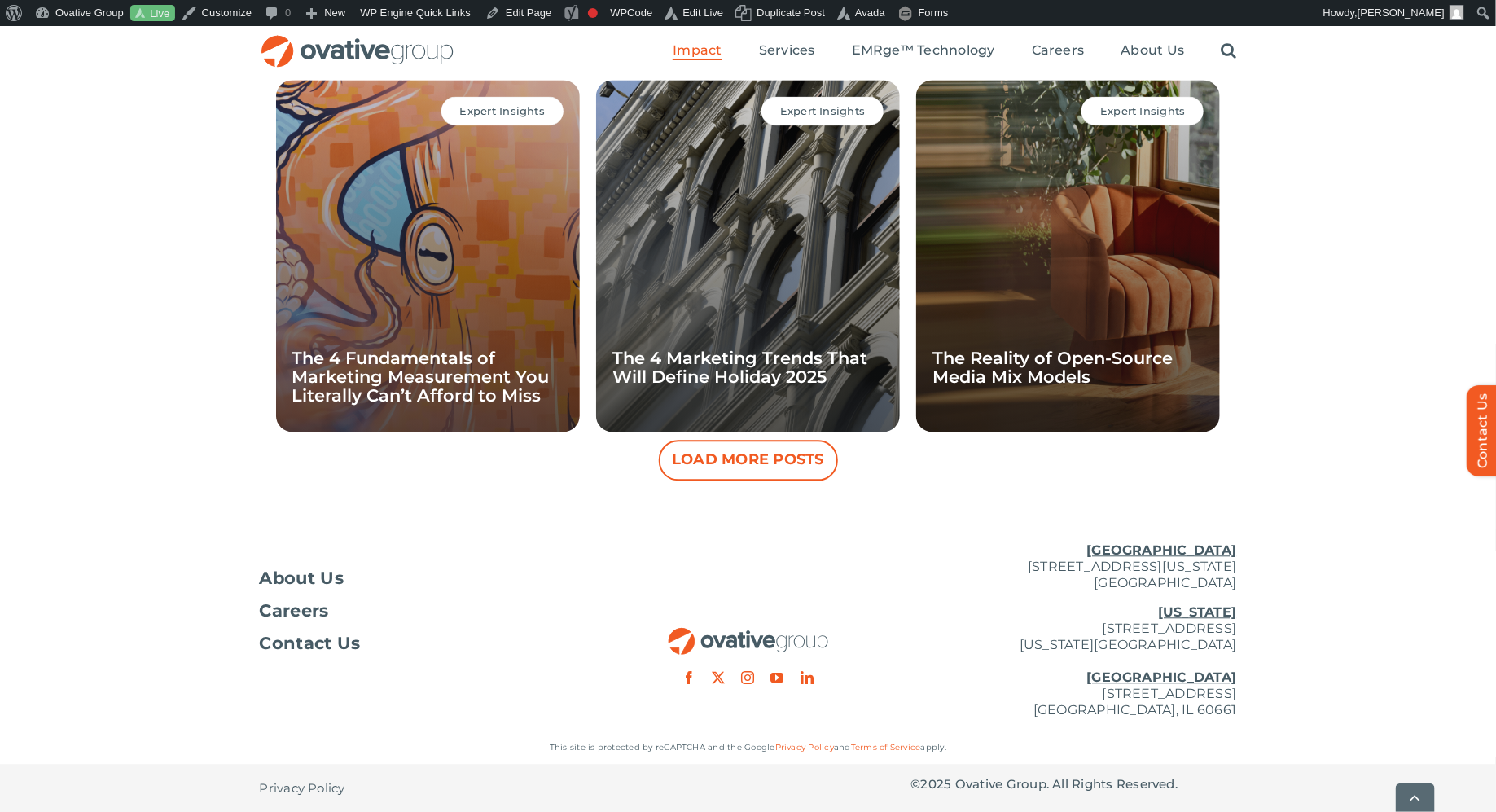
click at [766, 455] on button "Load More Posts" at bounding box center [748, 459] width 179 height 41
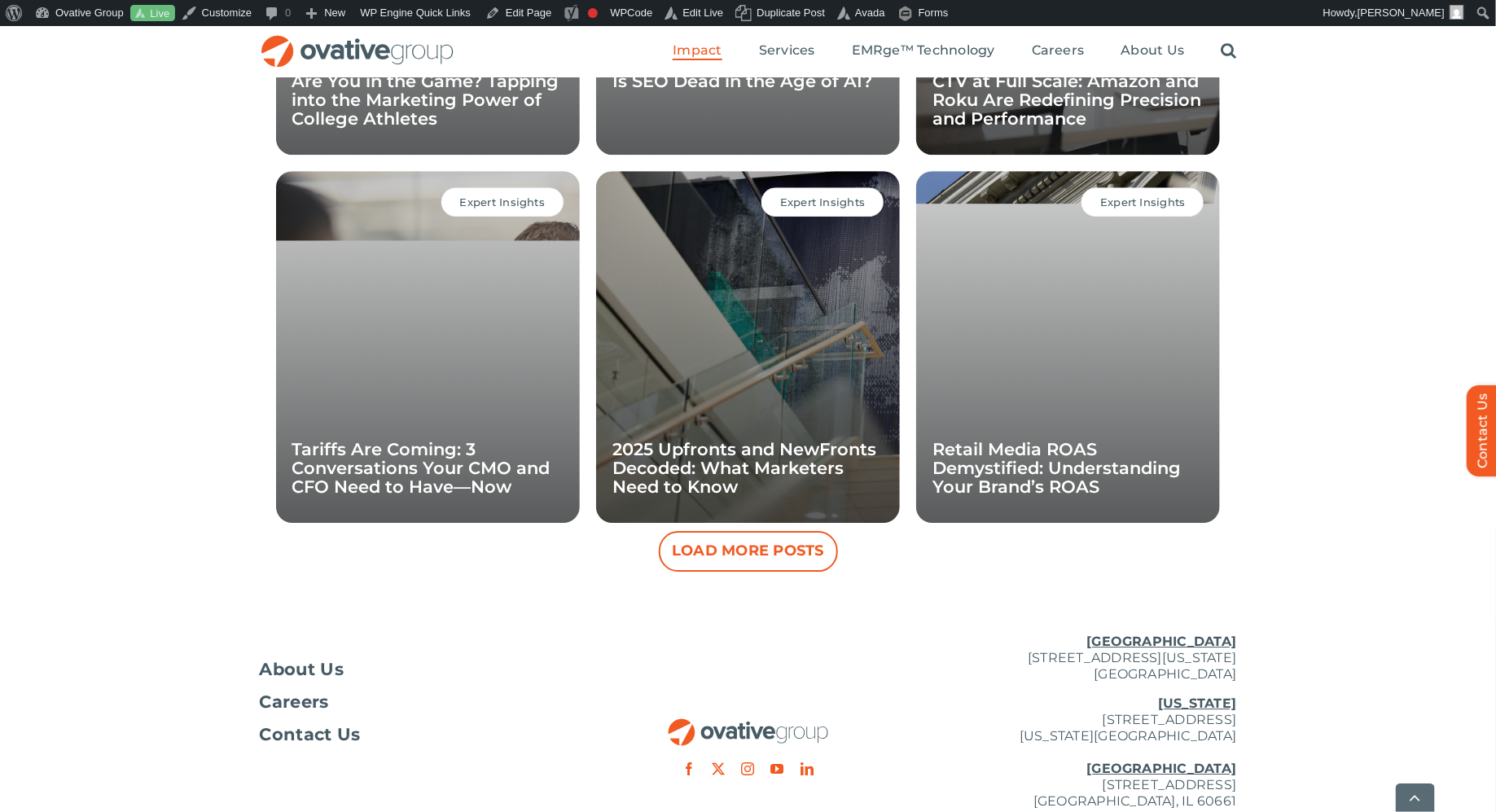
scroll to position [2166, 0]
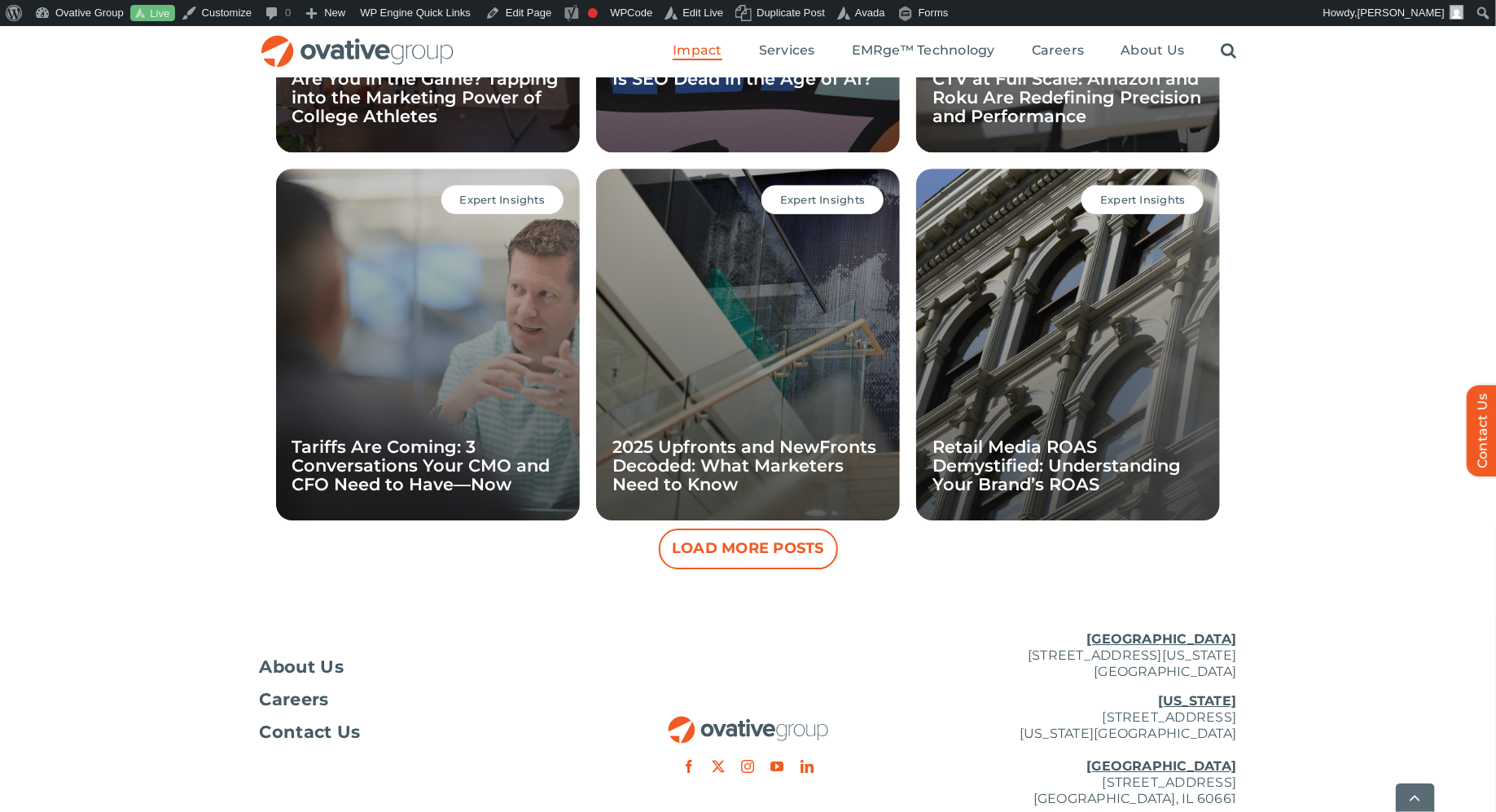
click at [765, 549] on button "Load More Posts" at bounding box center [748, 548] width 179 height 41
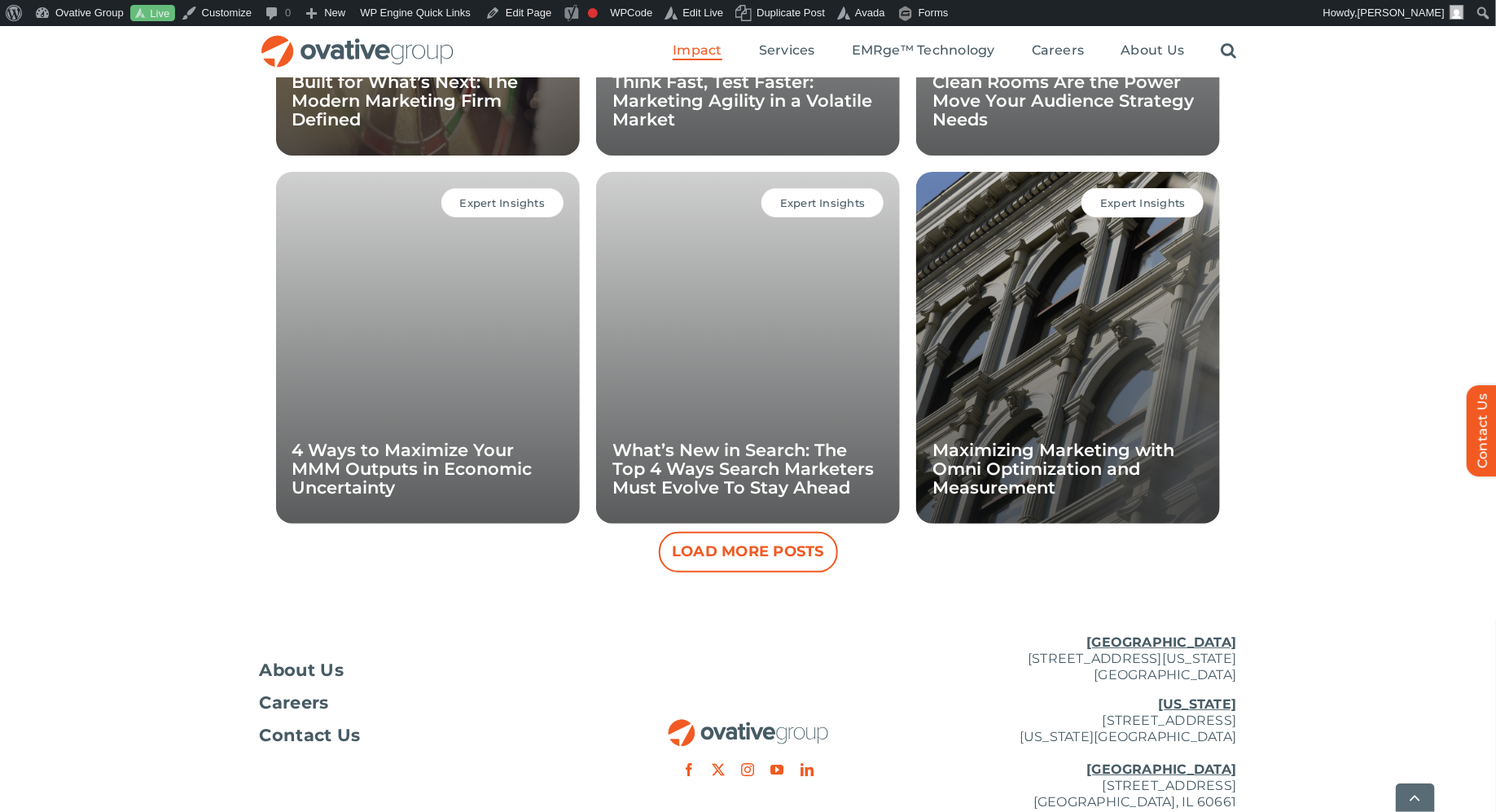
scroll to position [2899, 0]
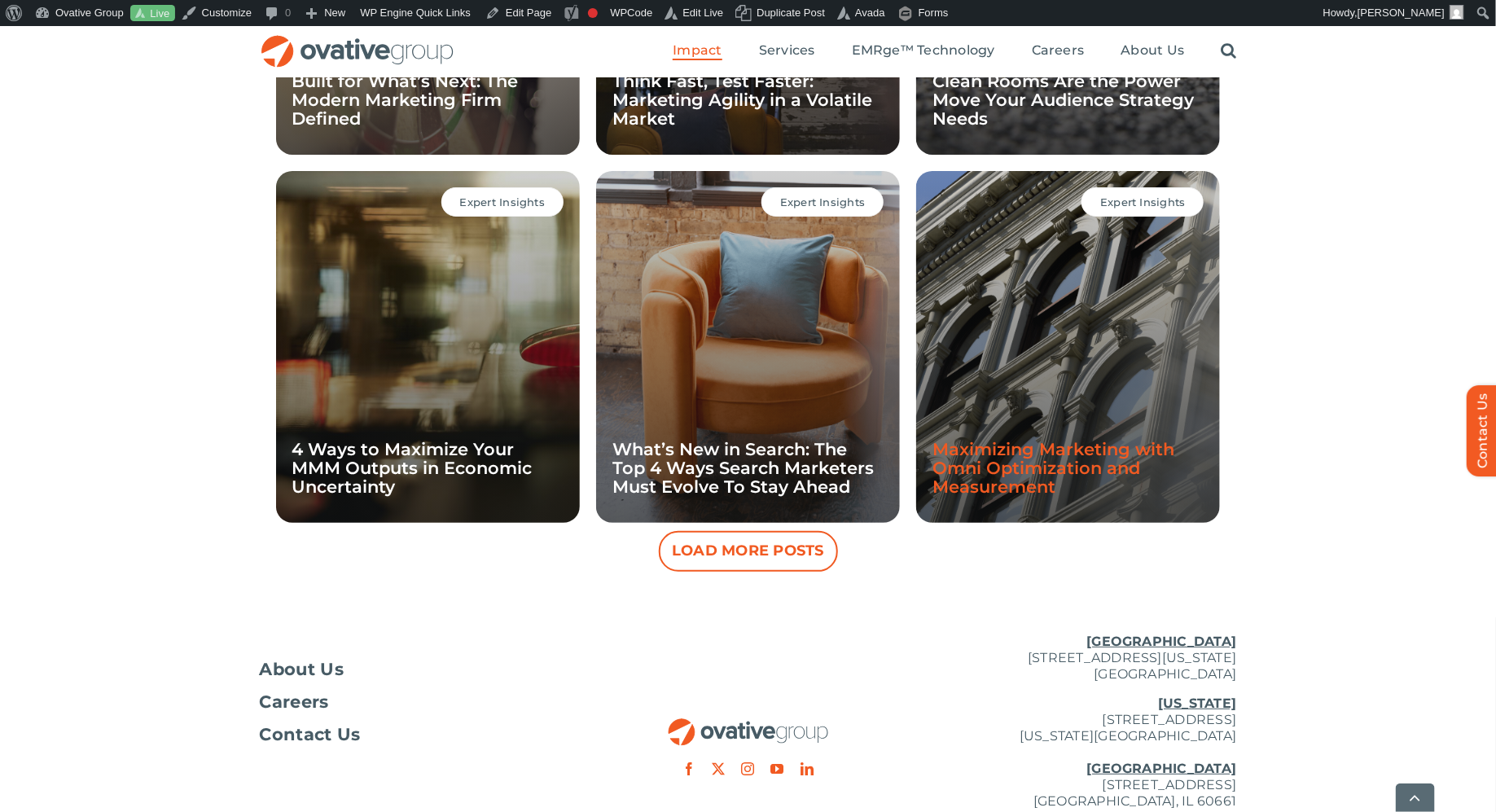
click at [1040, 473] on link "Maximizing Marketing with Omni Optimization and Measurement" at bounding box center [1053, 467] width 242 height 57
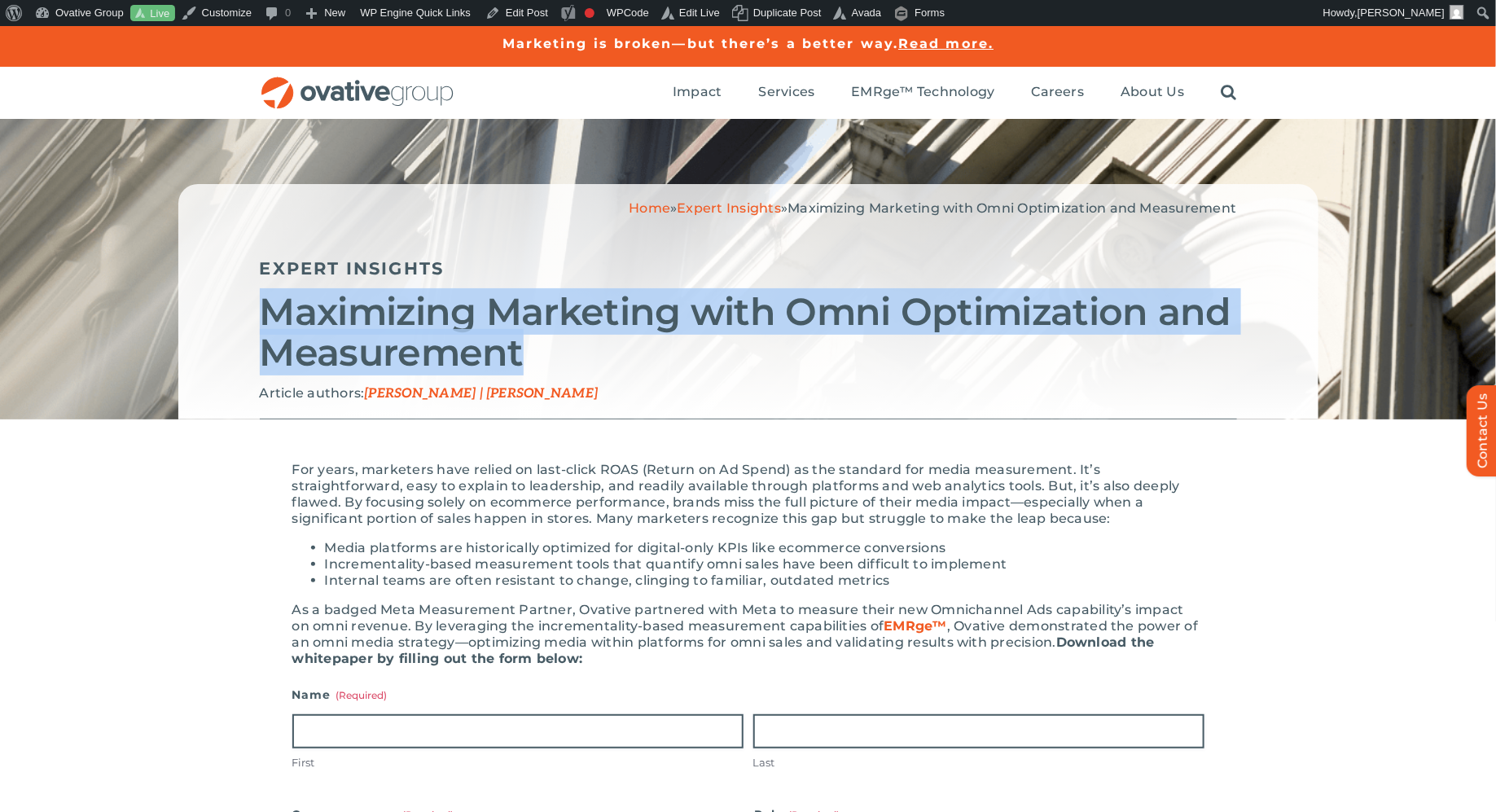
drag, startPoint x: 522, startPoint y: 359, endPoint x: 260, endPoint y: 319, distance: 265.0
click at [260, 319] on h2 "Maximizing Marketing with Omni Optimization and Measurement" at bounding box center [748, 332] width 977 height 82
copy h2 "Maximizing Marketing with Omni Optimization and Measurement"
